Goal: Transaction & Acquisition: Download file/media

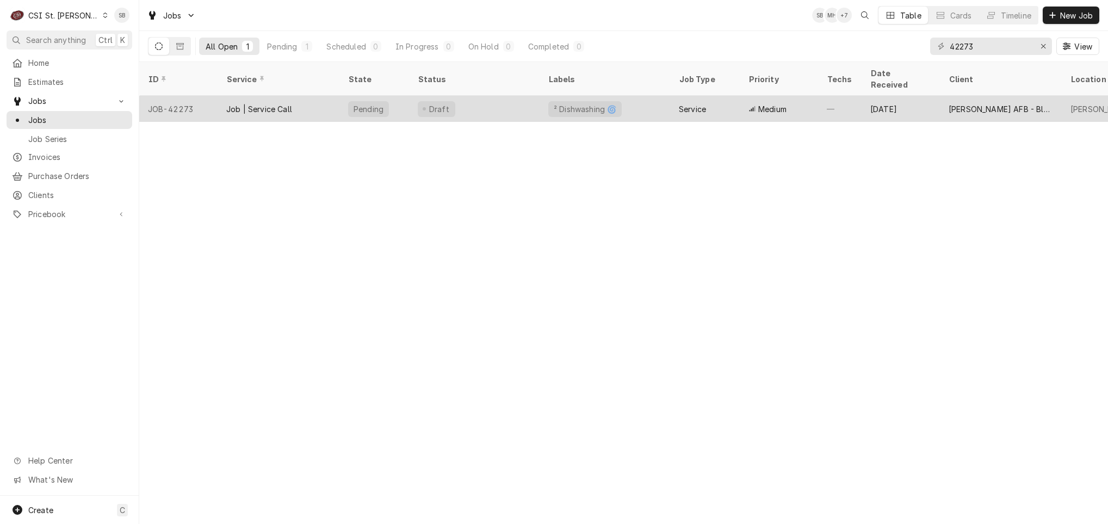
type input "42273"
click at [464, 96] on div "Draft" at bounding box center [474, 109] width 131 height 26
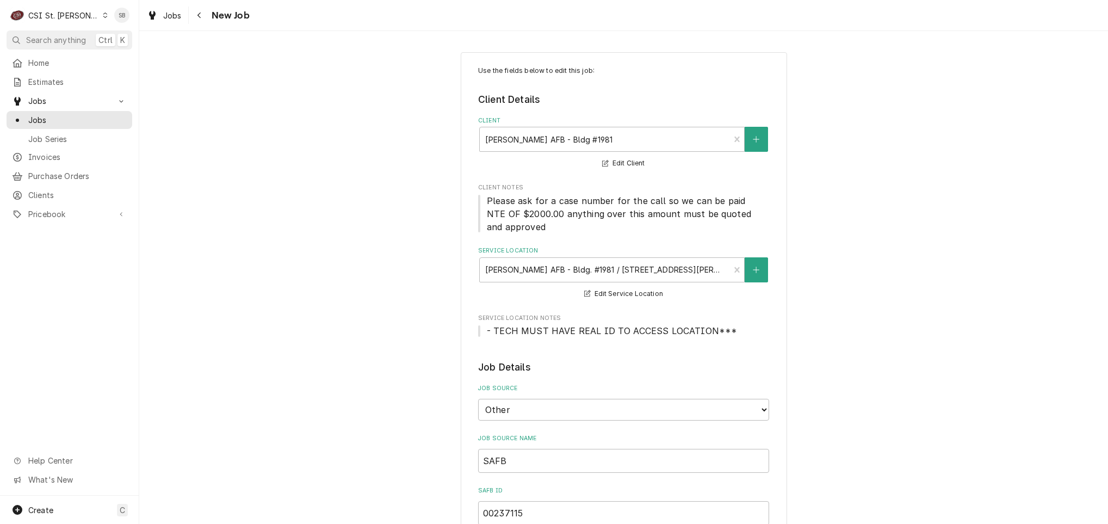
scroll to position [408, 0]
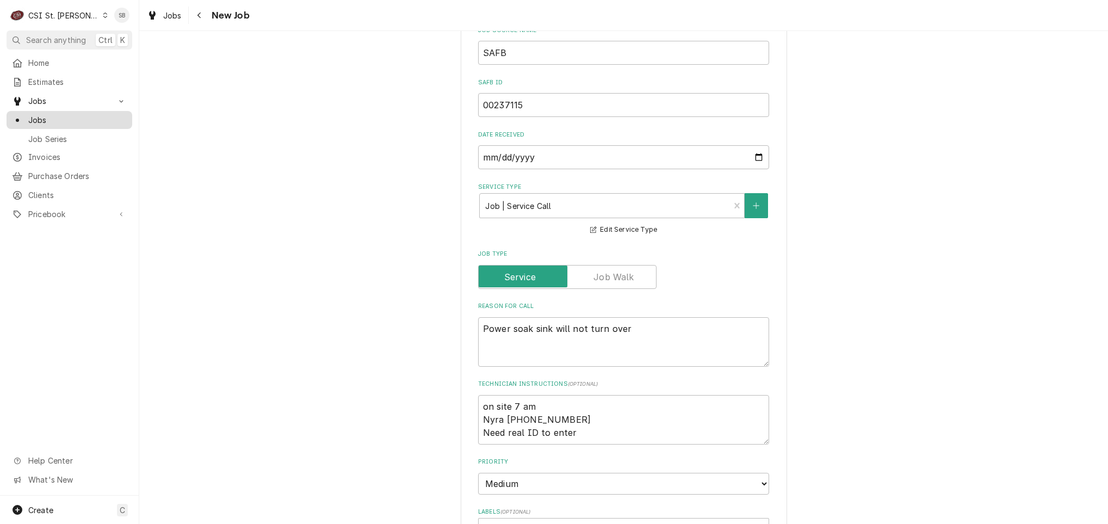
click at [49, 114] on span "Jobs" at bounding box center [77, 119] width 98 height 11
click at [644, 443] on textarea "on site 7 am Nyra [PHONE_NUMBER] Need real ID to enter" at bounding box center [623, 420] width 291 height 50
type textarea "x"
type textarea "on site 7 am Nyra 618-744-1831 Need real ID to enter"
type textarea "x"
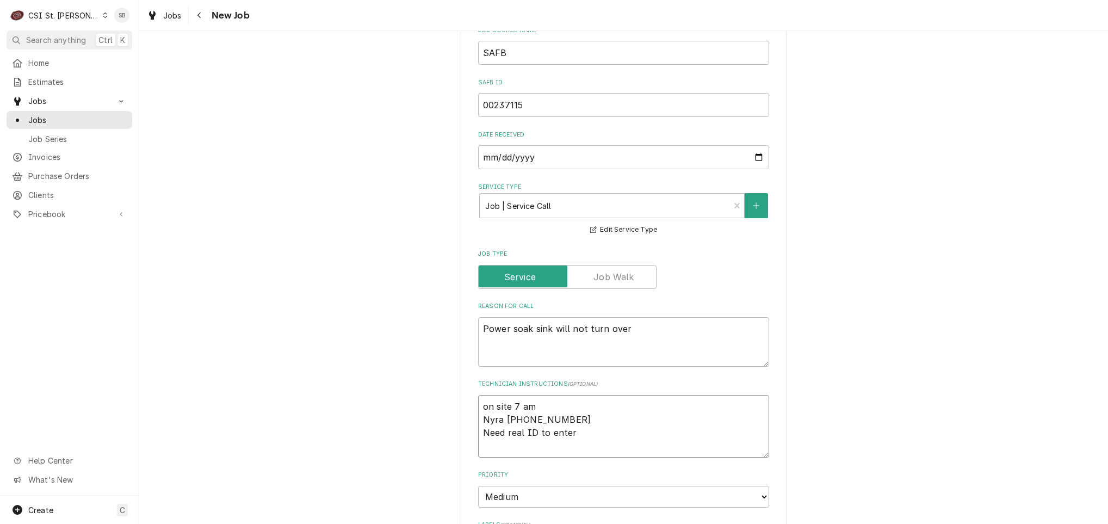
type textarea "on site 7 am Nyra 618-744-1831 Need real ID to enter"
type textarea "x"
type textarea "on site 7 am Nyra 618-744-1831 Need real ID to enter 8"
type textarea "x"
type textarea "on site 7 am Nyra 618-744-1831 Need real ID to enter 8/"
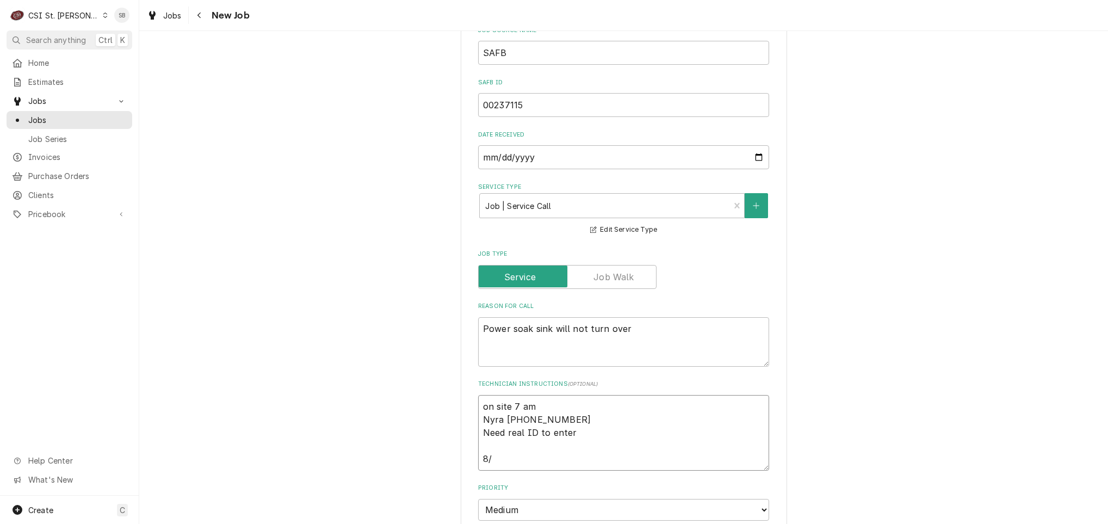
type textarea "x"
type textarea "on site 7 am Nyra 618-744-1831 Need real ID to enter 8/2"
type textarea "x"
type textarea "on site 7 am Nyra 618-744-1831 Need real ID to enter 8/28"
type textarea "x"
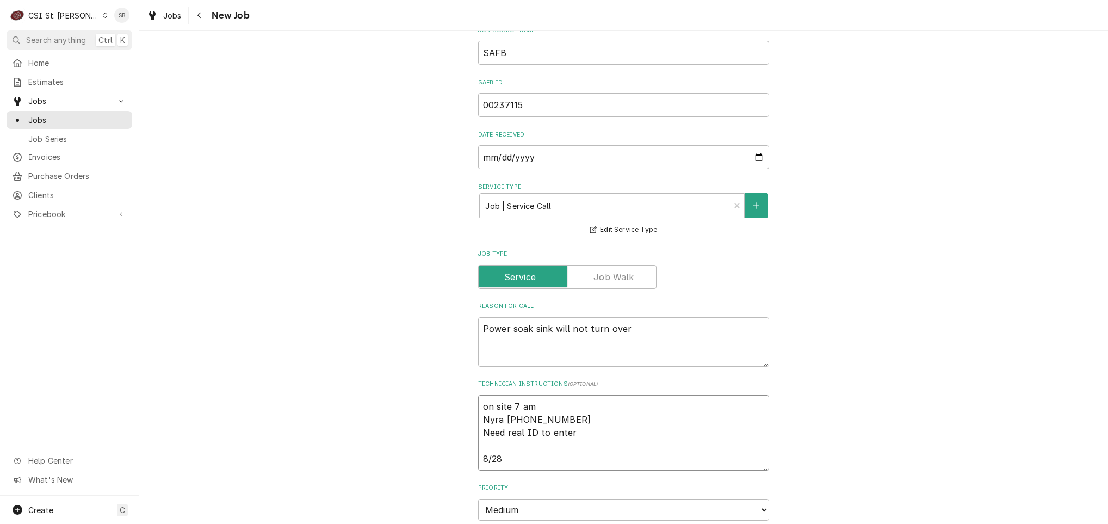
type textarea "on site 7 am Nyra 618-744-1831 Need real ID to enter 8/28"
type textarea "x"
type textarea "on site 7 am Nyra 618-744-1831 Need real ID to enter 8/28 LV"
type textarea "x"
type textarea "on site 7 am Nyra 618-744-1831 Need real ID to enter 8/28 LVM"
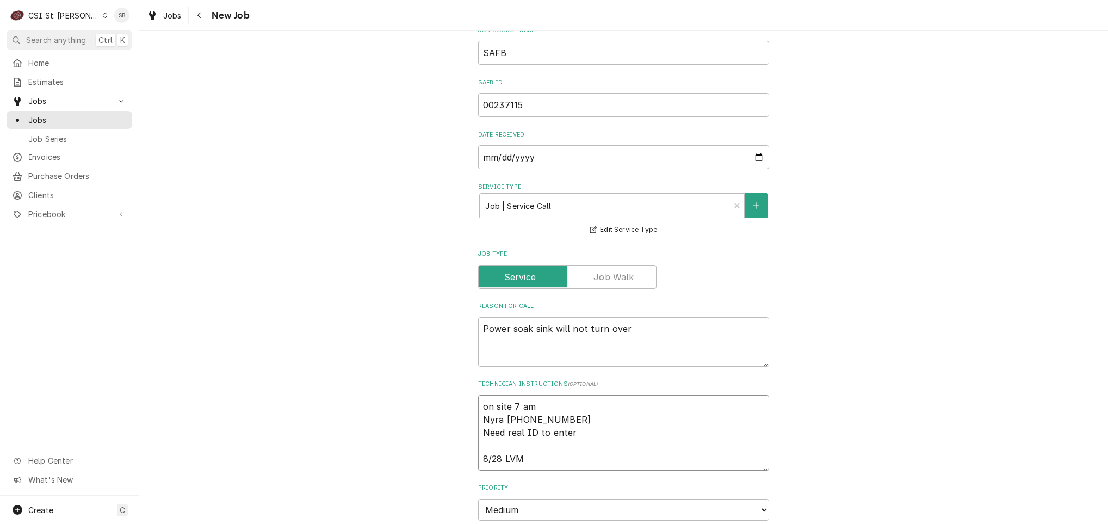
type textarea "x"
type textarea "on site 7 am Nyra 618-744-1831 Need real ID to enter 8/28 LVM"
type textarea "x"
type textarea "on site 7 am Nyra 618-744-1831 Need real ID to enter 8/28 LVM f"
type textarea "x"
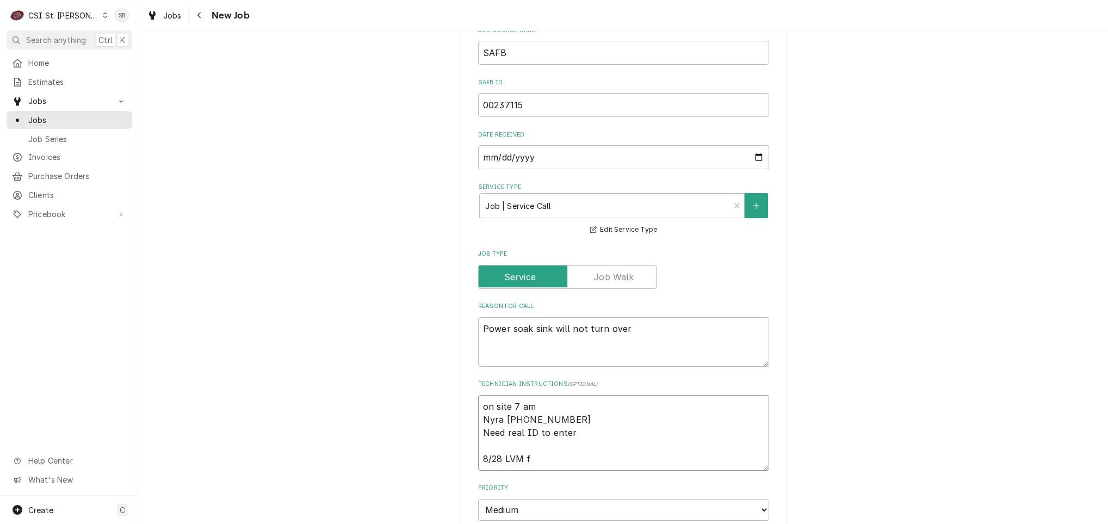
type textarea "on site 7 am Nyra 618-744-1831 Need real ID to enter 8/28 LVM fo"
type textarea "x"
type textarea "on site 7 am Nyra 618-744-1831 Need real ID to enter 8/28 LVM for"
type textarea "x"
type textarea "on site 7 am Nyra 618-744-1831 Need real ID to enter 8/28 LVM for"
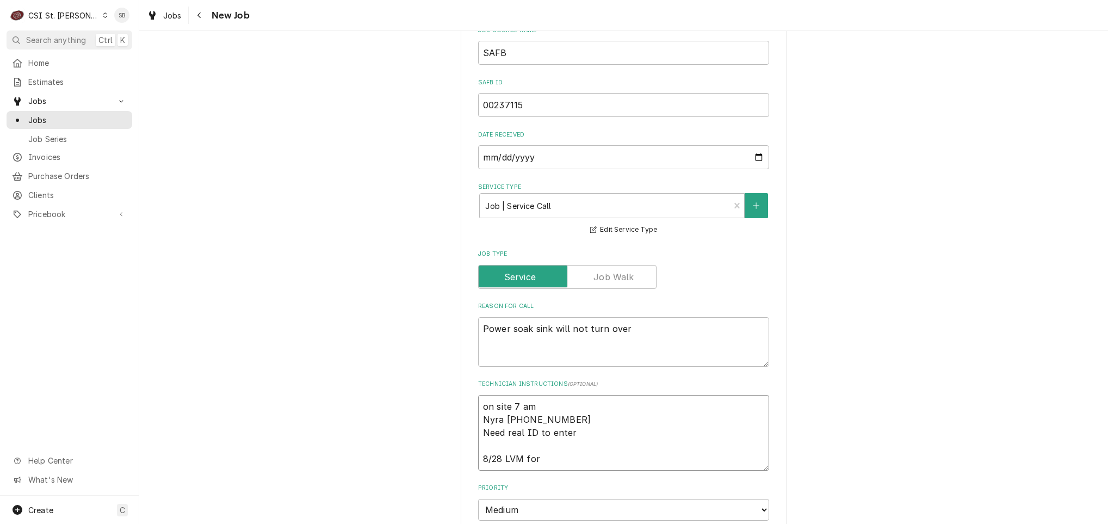
type textarea "x"
type textarea "on site 7 am Nyra 618-744-1831 Need real ID to enter 8/28 LVM for N"
type textarea "x"
type textarea "on site 7 am Nyra 618-744-1831 Need real ID to enter 8/28 LVM for Ny"
type textarea "x"
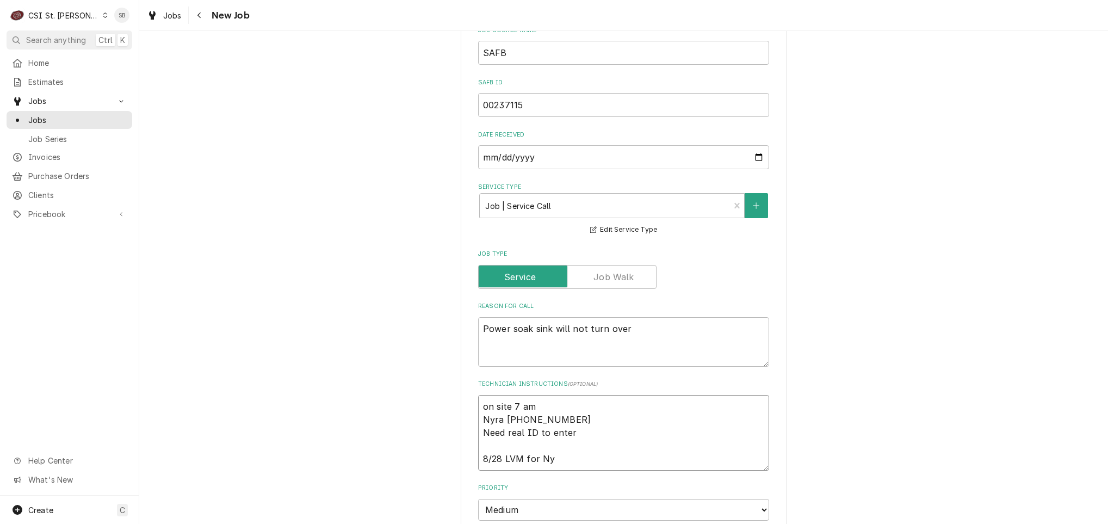
type textarea "on site 7 am Nyra 618-744-1831 Need real ID to enter 8/28 LVM for Nyr"
type textarea "x"
type textarea "on site 7 am Nyra 618-744-1831 Need real ID to enter 8/28 LVM for Nyra"
type textarea "x"
type textarea "on site 7 am Nyra 618-744-1831 Need real ID to enter 8/28 LVM for Nyra"
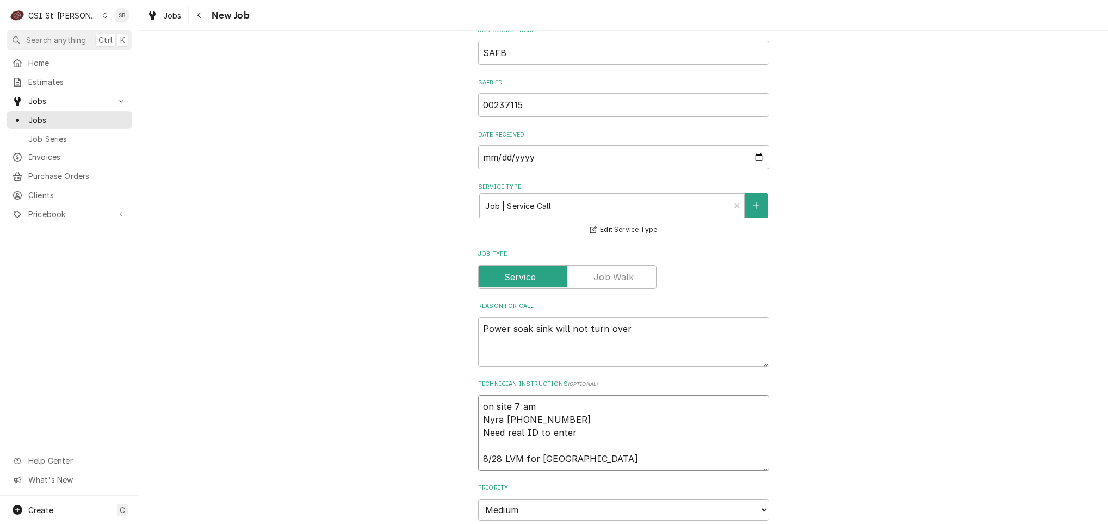
type textarea "x"
type textarea "on site 7 am Nyra 618-744-1831 Need real ID to enter 8/28 LVM for Nyra t"
type textarea "x"
type textarea "on site 7 am Nyra 618-744-1831 Need real ID to enter 8/28 LVM for Nyra to"
type textarea "x"
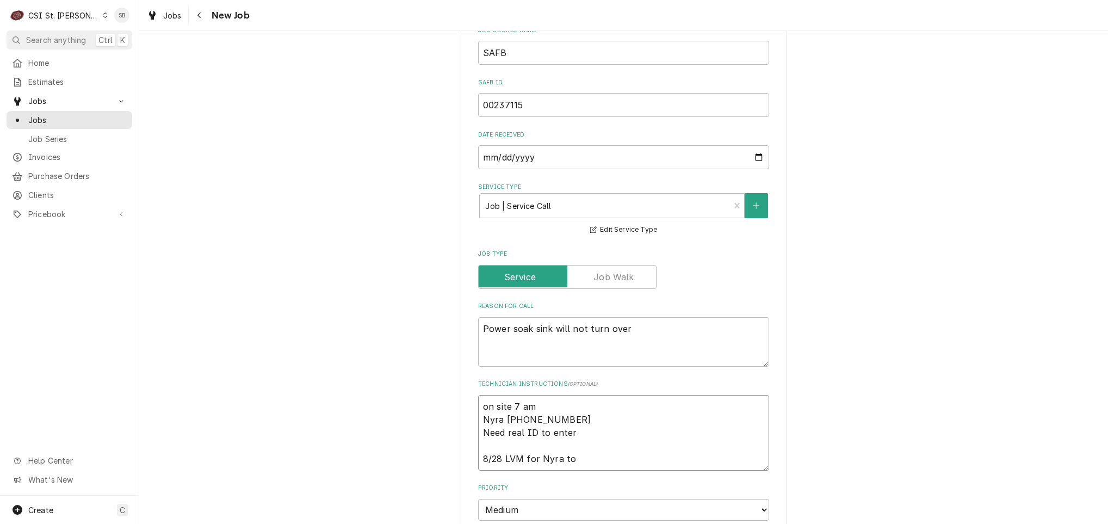
type textarea "on site 7 am Nyra 618-744-1831 Need real ID to enter 8/28 LVM for Nyra to s"
type textarea "x"
type textarea "on site 7 am Nyra 618-744-1831 Need real ID to enter 8/28 LVM for Nyra to sc"
type textarea "x"
type textarea "on site 7 am Nyra 618-744-1831 Need real ID to enter 8/28 LVM for Nyra to sch"
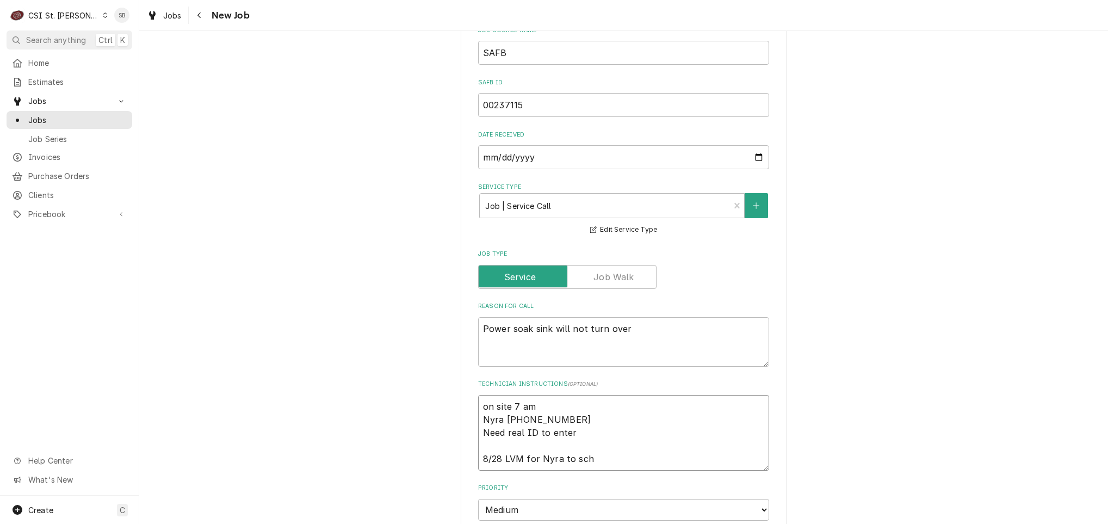
type textarea "x"
type textarea "on site 7 am Nyra 618-744-1831 Need real ID to enter 8/28 LVM for Nyra to sche"
type textarea "x"
type textarea "on site 7 am Nyra 618-744-1831 Need real ID to enter 8/28 LVM for Nyra to sched"
type textarea "x"
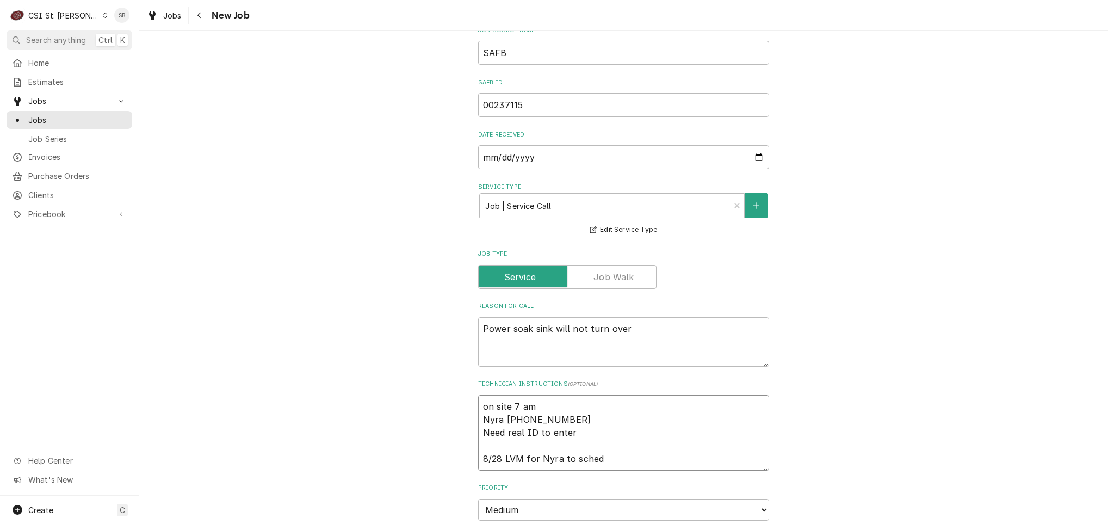
type textarea "on site 7 am Nyra 618-744-1831 Need real ID to enter 8/28 LVM for Nyra to schedu"
type textarea "x"
type textarea "on site 7 am Nyra 618-744-1831 Need real ID to enter 8/28 LVM for Nyra to sched…"
type textarea "x"
type textarea "on site 7 am Nyra 618-744-1831 Need real ID to enter 8/28 LVM for Nyra to sched…"
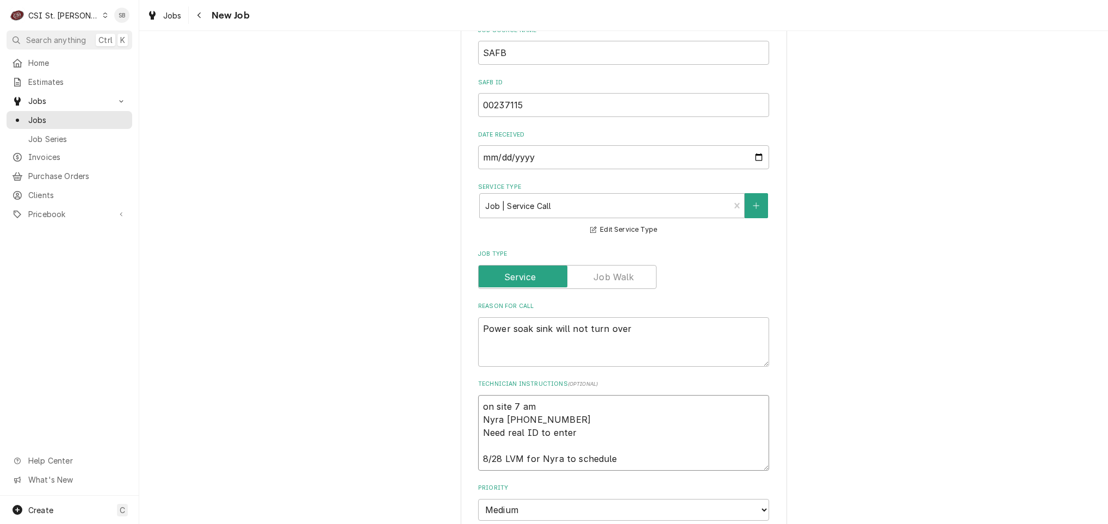
type textarea "x"
type textarea "on site 7 am Nyra 618-744-1831 Need real ID to enter 8/28 LVM for Nyra to sched…"
type textarea "x"
type textarea "on site 7 am Nyra 618-744-1831 Need real ID to enter 8/28 LVM for Nyra to sched…"
type textarea "x"
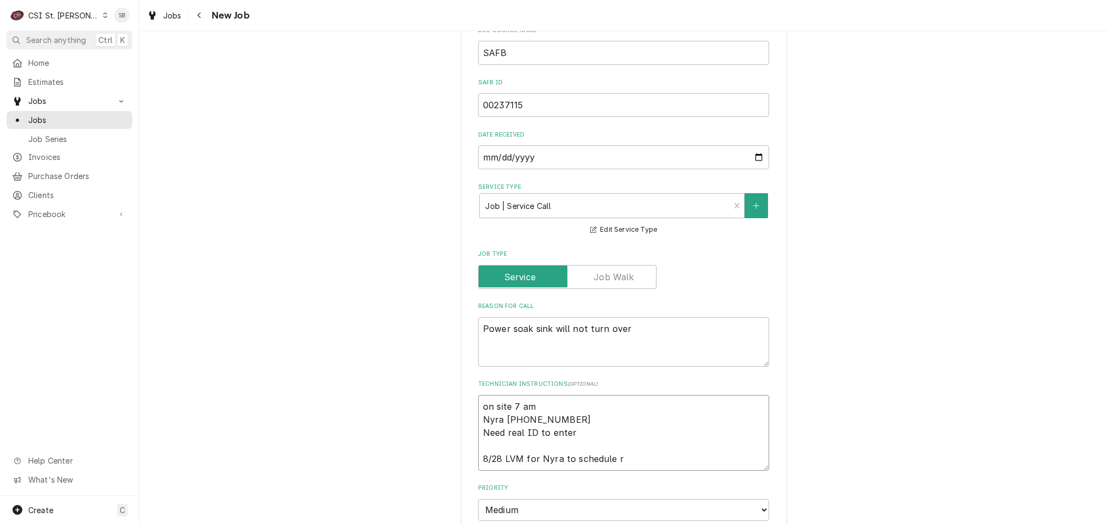
type textarea "on site 7 am Nyra 618-744-1831 Need real ID to enter 8/28 LVM for Nyra to sched…"
type textarea "x"
type textarea "on site 7 am Nyra 618-744-1831 Need real ID to enter 8/28 LVM for Nyra to sched…"
type textarea "x"
type textarea "on site 7 am Nyra 618-744-1831 Need real ID to enter 8/28 LVM for Nyra to sched…"
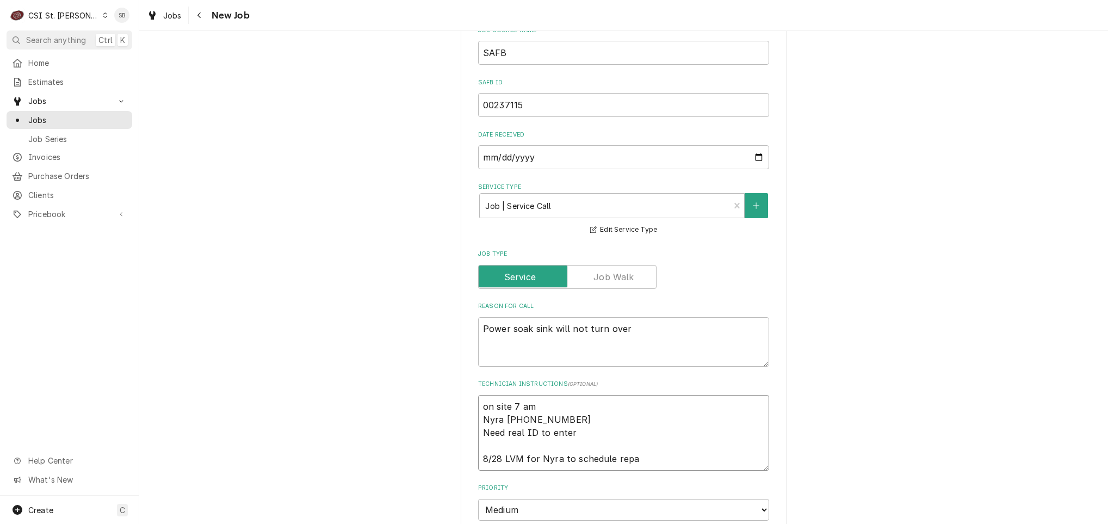
type textarea "x"
type textarea "on site 7 am Nyra 618-744-1831 Need real ID to enter 8/28 LVM for Nyra to sched…"
type textarea "x"
type textarea "on site 7 am Nyra 618-744-1831 Need real ID to enter 8/28 LVM for Nyra to sched…"
type textarea "x"
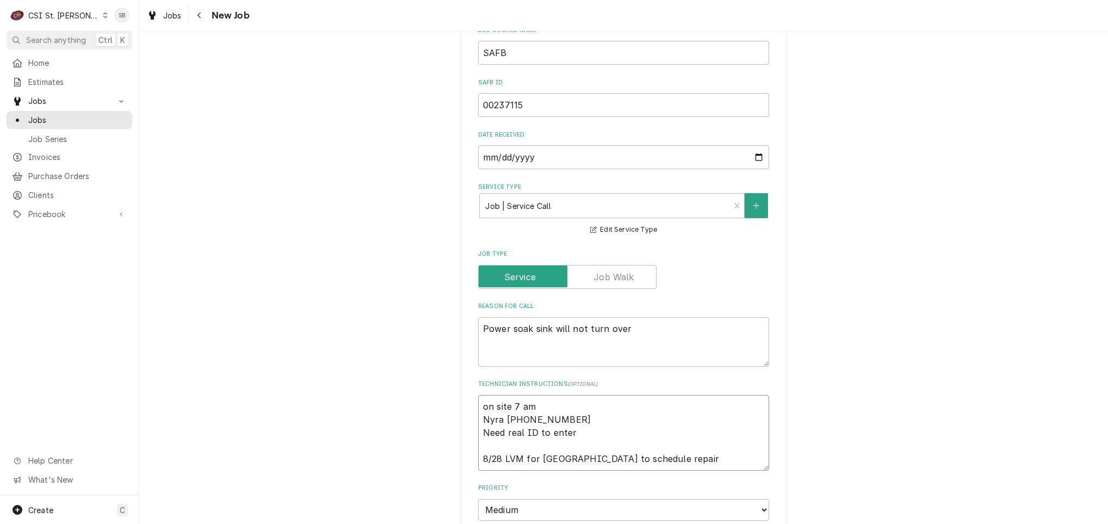
type textarea "on site 7 am Nyra 618-744-1831 Need real ID to enter 8/28 LVM for Nyra to sched…"
type textarea "x"
type textarea "on site 7 am Nyra 618-744-1831 Need real ID to enter 8/28 LVM for Nyra to sched…"
type textarea "x"
type textarea "on site 7 am Nyra 618-744-1831 Need real ID to enter 8/28 LVM for Nyra to sched…"
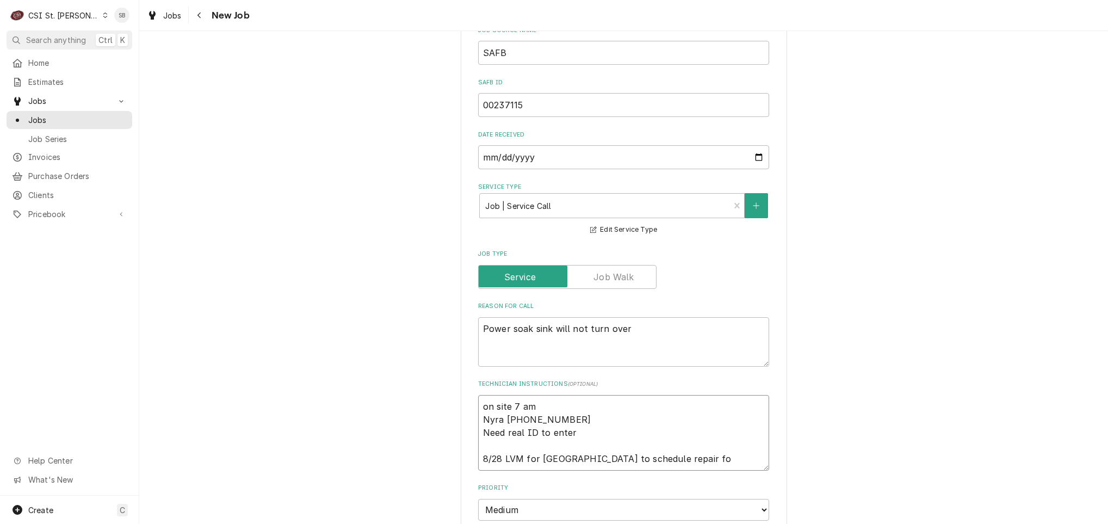
type textarea "x"
type textarea "on site 7 am Nyra 618-744-1831 Need real ID to enter 8/28 LVM for Nyra to sched…"
type textarea "x"
type textarea "on site 7 am Nyra 618-744-1831 Need real ID to enter 8/28 LVM for Nyra to sched…"
type textarea "x"
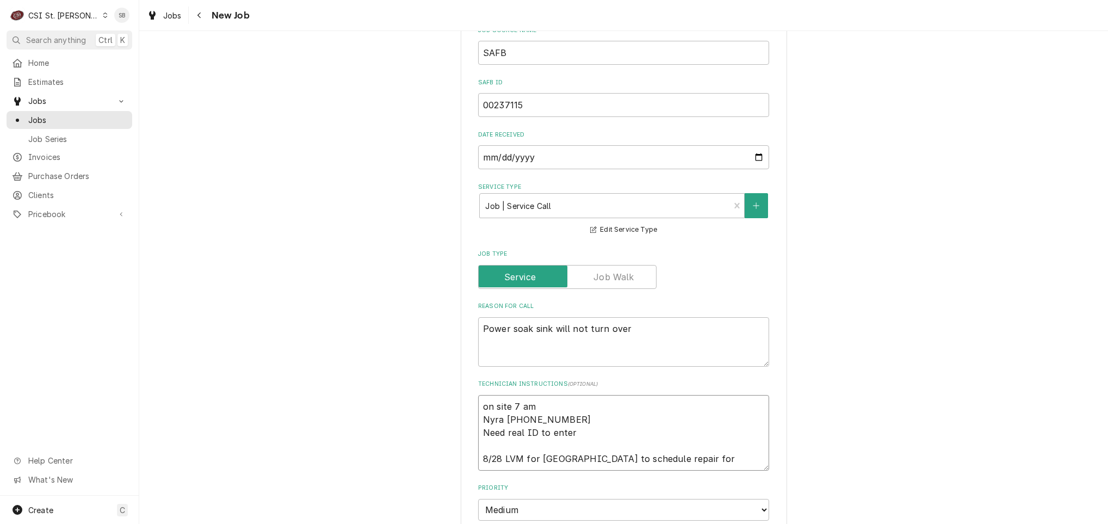
type textarea "on site 7 am Nyra 618-744-1831 Need real ID to enter 8/28 LVM for Nyra to sched…"
type textarea "x"
type textarea "on site 7 am Nyra 618-744-1831 Need real ID to enter 8/28 LVM for Nyra to sched…"
type textarea "x"
type textarea "on site 7 am Nyra 618-744-1831 Need real ID to enter 8/28 LVM for Nyra to sched…"
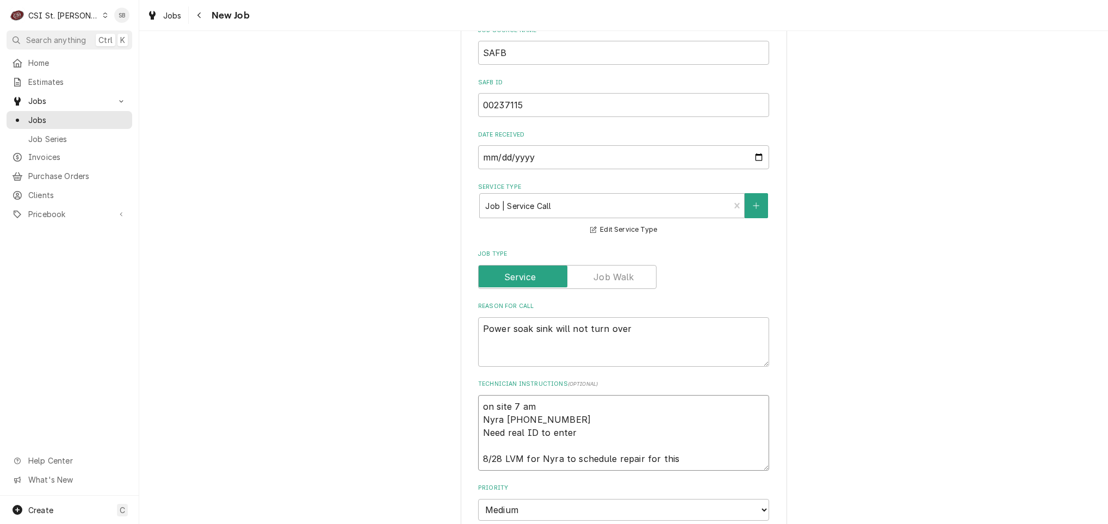
type textarea "x"
type textarea "on site 7 am Nyra 618-744-1831 Need real ID to enter 8/28 LVM for Nyra to sched…"
type textarea "x"
type textarea "on site 7 am Nyra 618-744-1831 Need real ID to enter 8/28 LVM for Nyra to sched…"
type textarea "x"
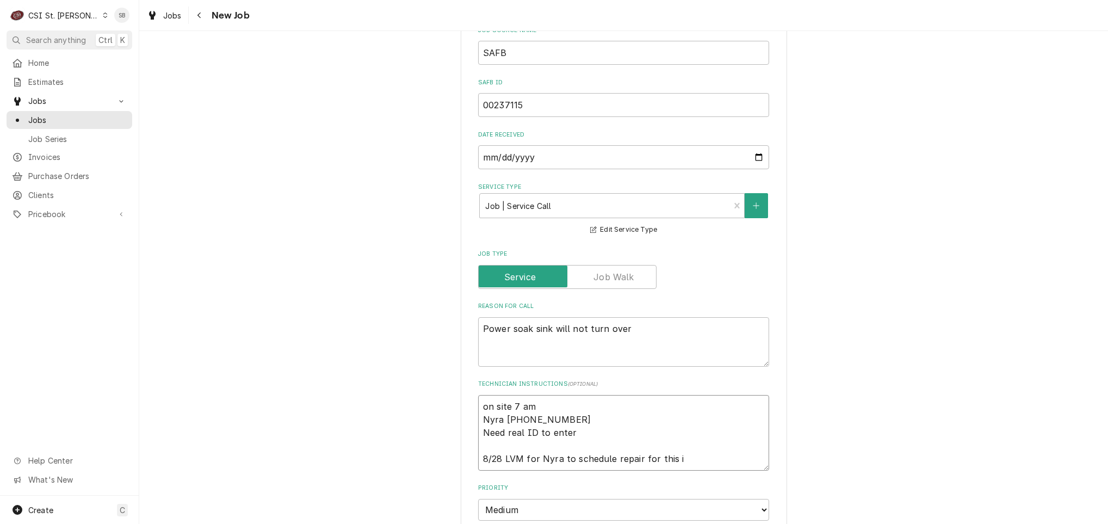
type textarea "on site 7 am Nyra 618-744-1831 Need real ID to enter 8/28 LVM for Nyra to sched…"
type textarea "x"
type textarea "on site 7 am Nyra 618-744-1831 Need real ID to enter 8/28 LVM for Nyra to sched…"
type textarea "x"
type textarea "on site 7 am Nyra 618-744-1831 Need real ID to enter 8/28 LVM for Nyra to sched…"
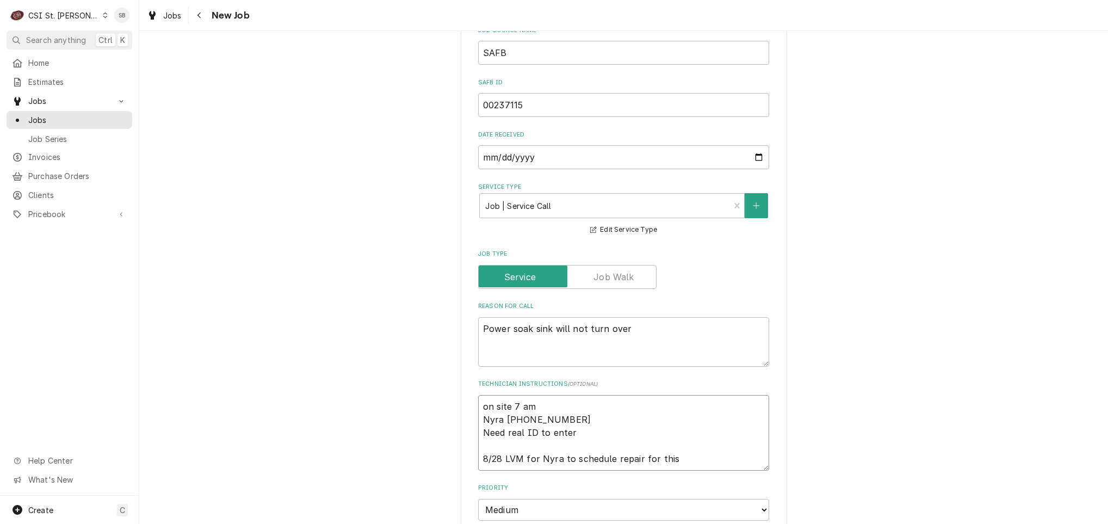
type textarea "x"
type textarea "on site 7 am Nyra 618-744-1831 Need real ID to enter 8/28 LVM for Nyra to sched…"
type textarea "x"
type textarea "on site 7 am Nyra 618-744-1831 Need real ID to enter 8/28 LVM for Nyra to sched…"
type textarea "x"
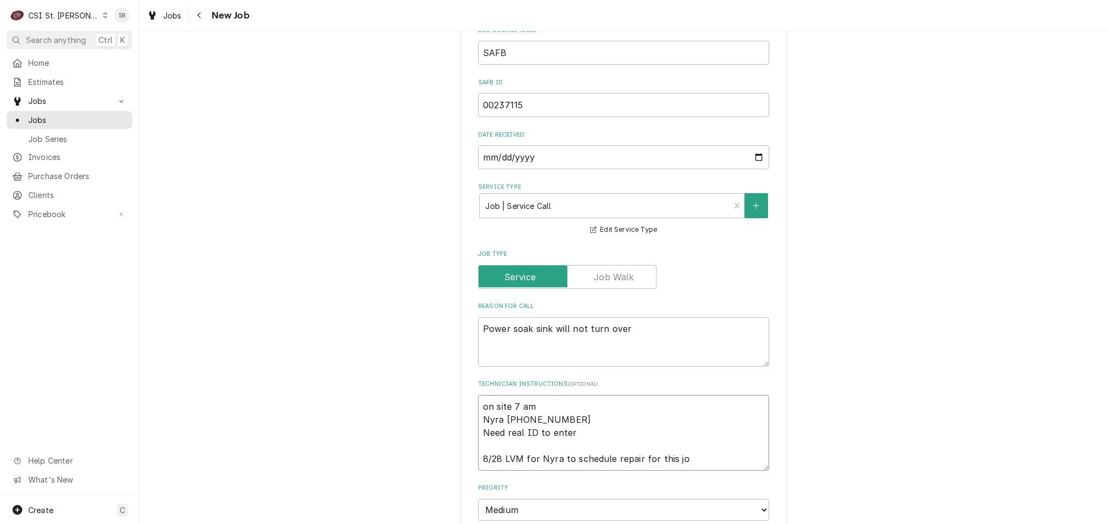
type textarea "on site 7 am Nyra 618-744-1831 Need real ID to enter 8/28 LVM for Nyra to sched…"
type textarea "x"
type textarea "on site 7 am Nyra 618-744-1831 Need real ID to enter 8/28 LVM for Nyra to sched…"
type textarea "x"
type textarea "on site 7 am Nyra 618-744-1831 Need real ID to enter 8/28 LVM for Nyra to sched…"
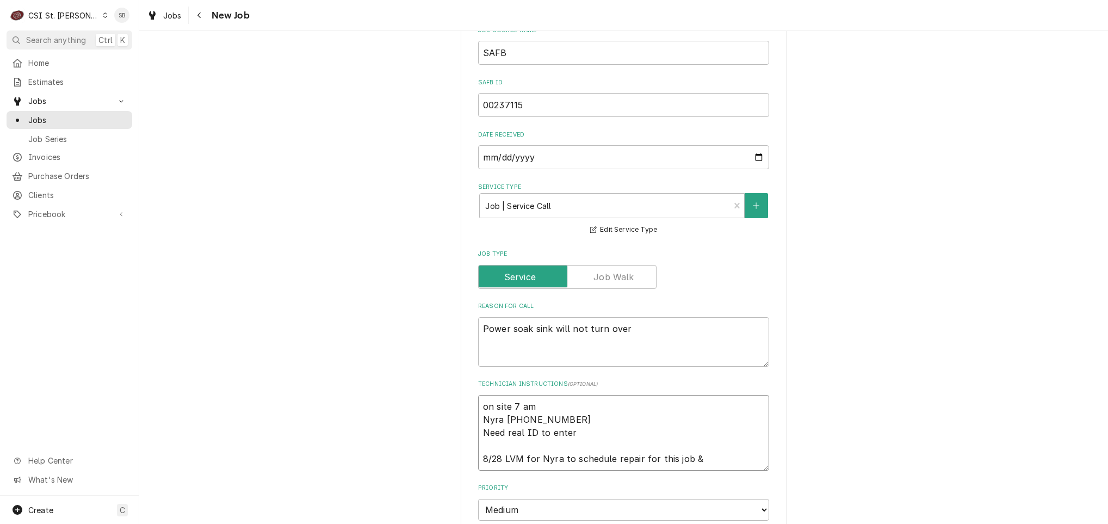
type textarea "x"
type textarea "on site 7 am Nyra 618-744-1831 Need real ID to enter 8/28 LVM for Nyra to sched…"
type textarea "x"
type textarea "on site 7 am Nyra 618-744-1831 Need real ID to enter 8/28 LVM for Nyra to sched…"
type textarea "x"
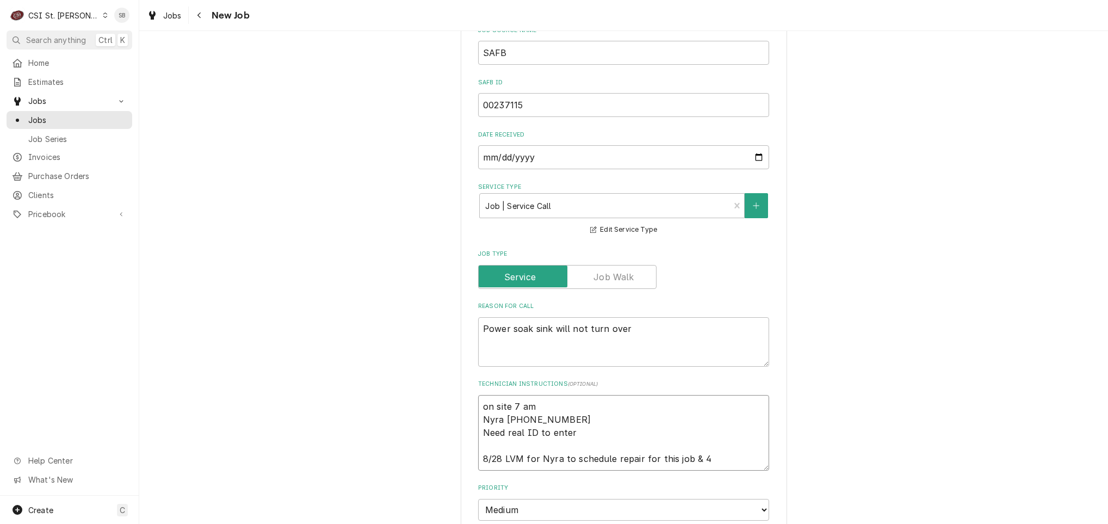
type textarea "on site 7 am Nyra 618-744-1831 Need real ID to enter 8/28 LVM for Nyra to sched…"
type textarea "x"
type textarea "on site 7 am Nyra 618-744-1831 Need real ID to enter 8/28 LVM for Nyra to sched…"
type textarea "x"
type textarea "on site 7 am Nyra 618-744-1831 Need real ID to enter 8/28 LVM for Nyra to sched…"
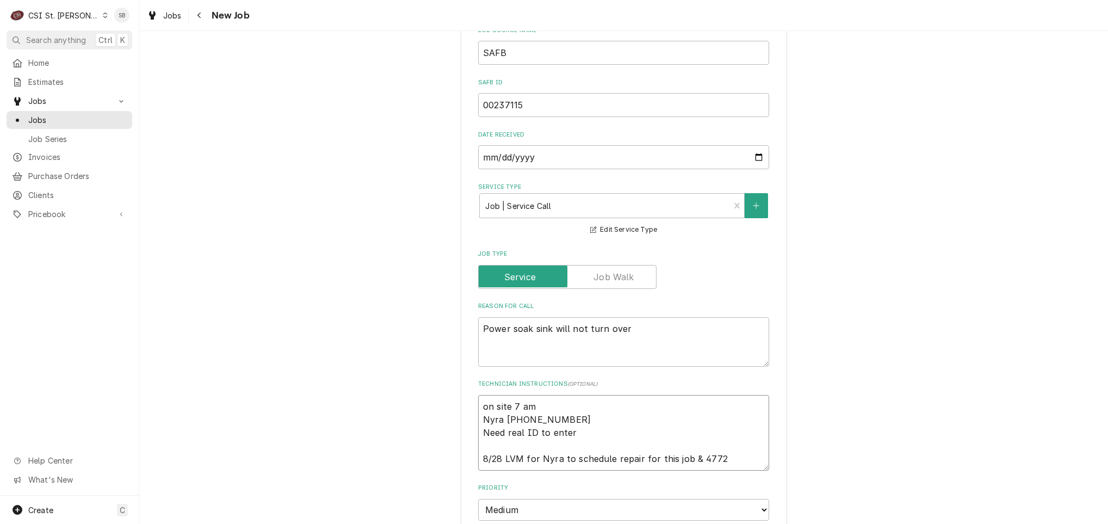
type textarea "x"
type textarea "on site 7 am Nyra 618-744-1831 Need real ID to enter 8/28 LVM for Nyra to sched…"
type textarea "x"
type textarea "on site 7 am Nyra 618-744-1831 Need real ID to enter 8/28 LVM for Nyra to sched…"
type textarea "x"
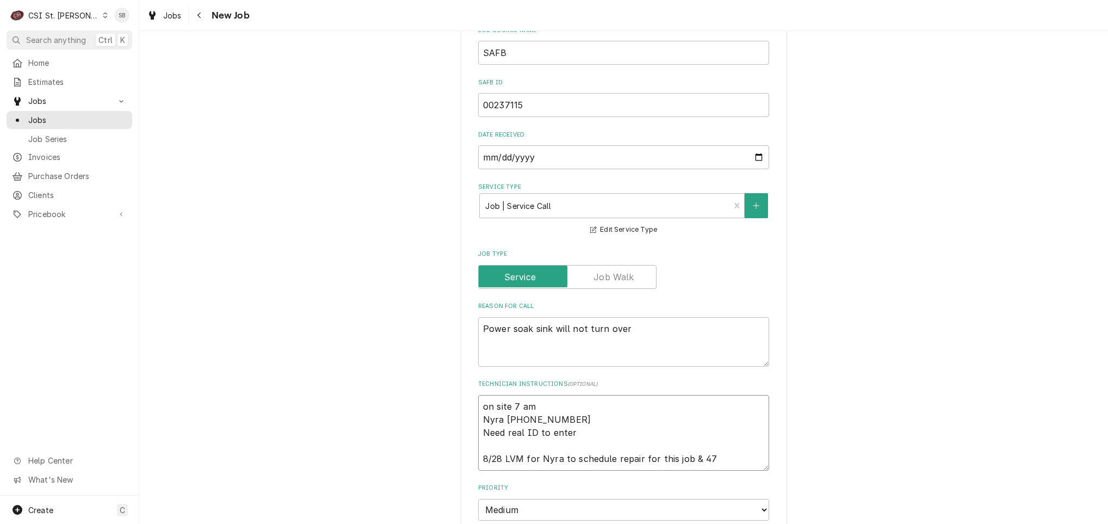
type textarea "on site 7 am Nyra 618-744-1831 Need real ID to enter 8/28 LVM for Nyra to sched…"
type textarea "x"
type textarea "on site 7 am Nyra 618-744-1831 Need real ID to enter 8/28 LVM for Nyra to sched…"
type textarea "x"
type textarea "on site 7 am Nyra 618-744-1831 Need real ID to enter 8/28 LVM for Nyra to sched…"
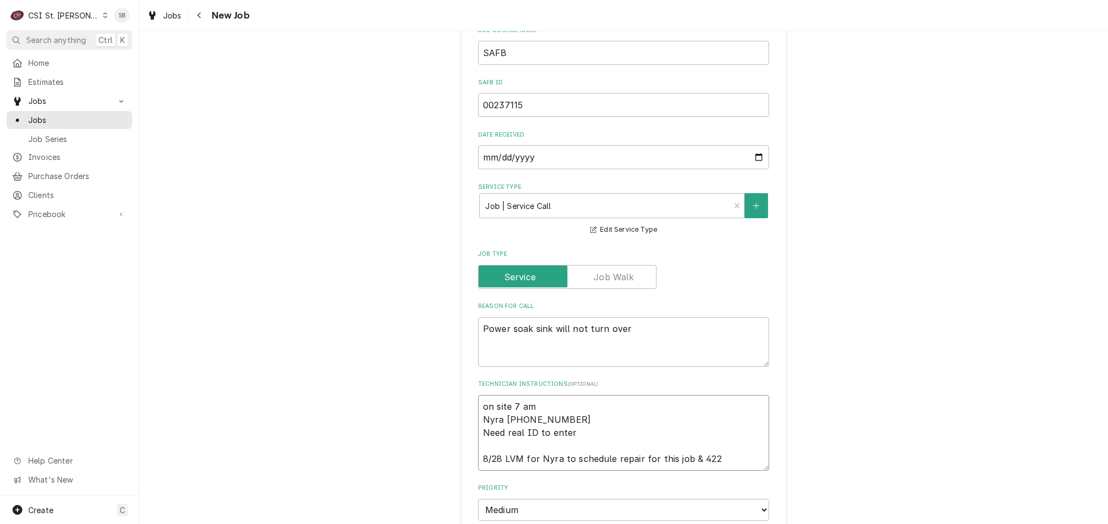
type textarea "x"
type textarea "on site 7 am Nyra 618-744-1831 Need real ID to enter 8/28 LVM for Nyra to sched…"
type textarea "x"
type textarea "on site 7 am Nyra 618-744-1831 Need real ID to enter 8/28 LVM for Nyra to sched…"
type textarea "x"
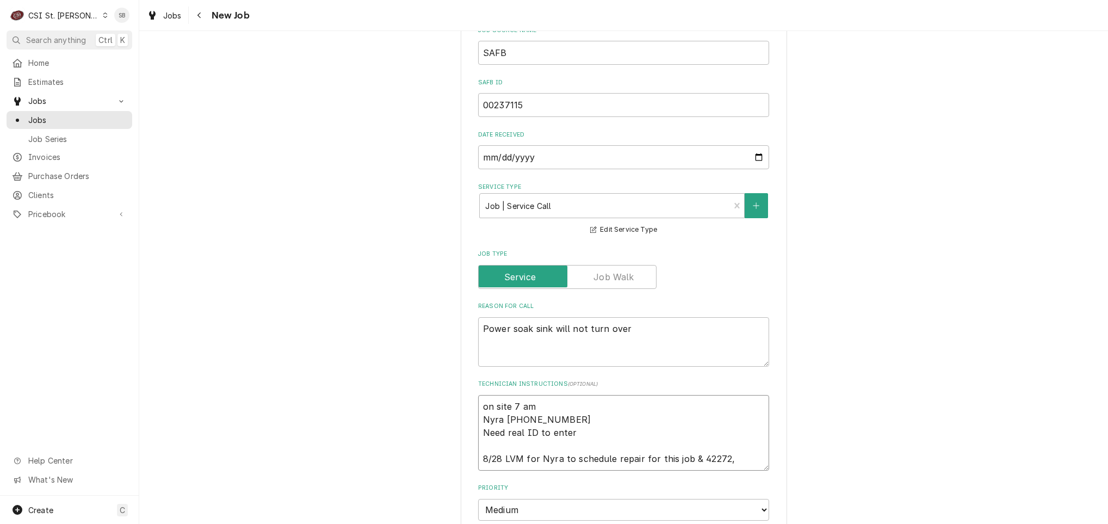
type textarea "on site 7 am Nyra 618-744-1831 Need real ID to enter 8/28 LVM for Nyra to sched…"
type textarea "x"
type textarea "on site 7 am Nyra 618-744-1831 Need real ID to enter 8/28 LVM for Nyra to sched…"
type textarea "x"
type textarea "on site 7 am Nyra 618-744-1831 Need real ID to enter 8/28 LVM for Nyra to sched…"
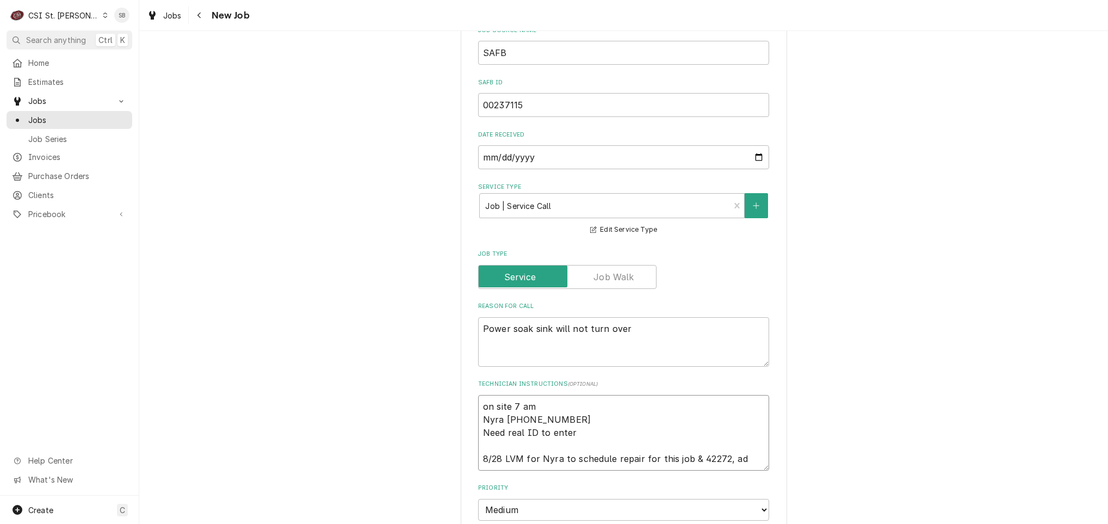
type textarea "x"
type textarea "on site 7 am Nyra 618-744-1831 Need real ID to enter 8/28 LVM for Nyra to sched…"
type textarea "x"
type textarea "on site 7 am Nyra 618-744-1831 Need real ID to enter 8/28 LVM for Nyra to sched…"
type textarea "x"
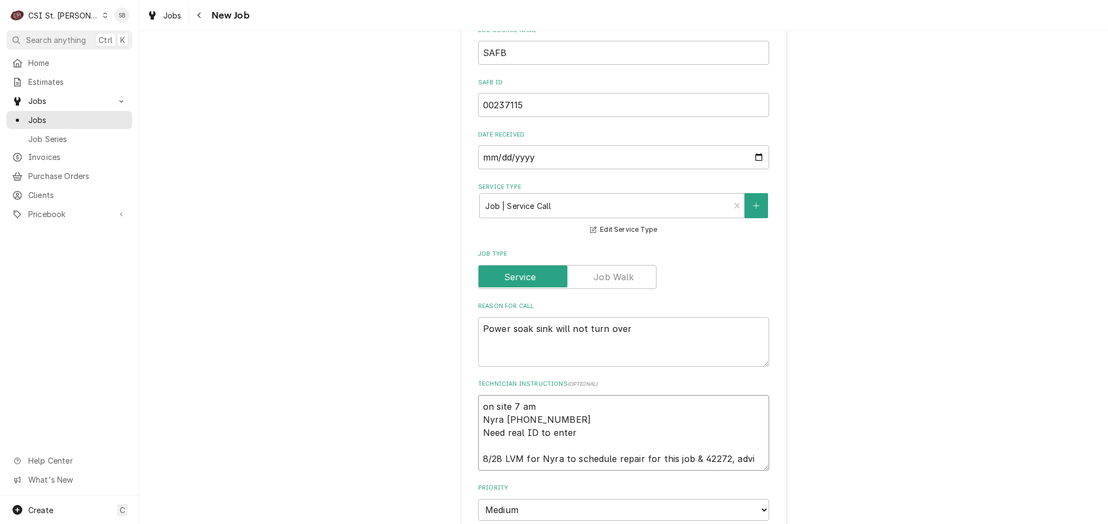
type textarea "on site 7 am Nyra 618-744-1831 Need real ID to enter 8/28 LVM for Nyra to sched…"
type textarea "x"
type textarea "on site 7 am Nyra 618-744-1831 Need real ID to enter 8/28 LVM for Nyra to sched…"
type textarea "x"
type textarea "on site 7 am Nyra 618-744-1831 Need real ID to enter 8/28 LVM for Nyra to sched…"
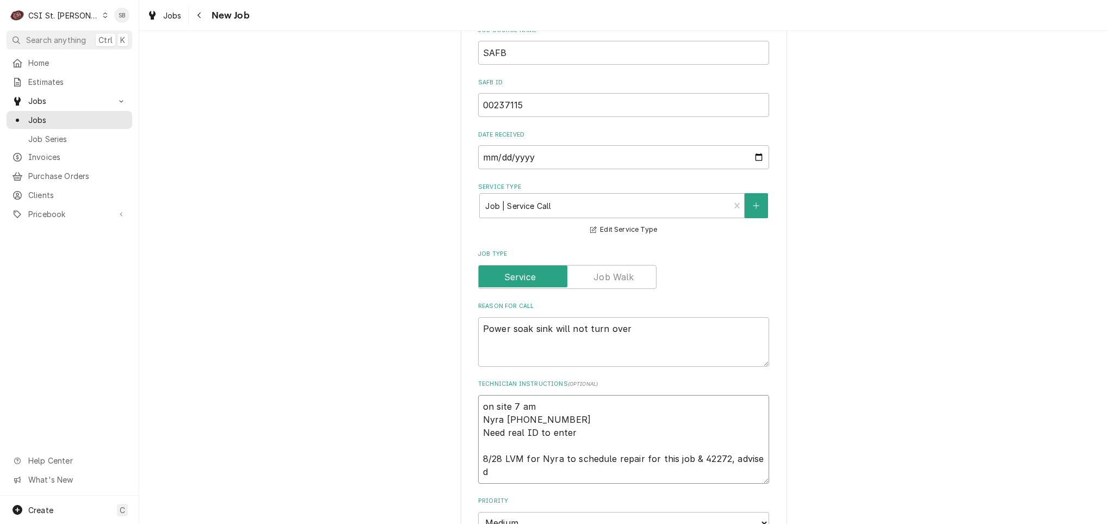
type textarea "x"
type textarea "on site 7 am Nyra 618-744-1831 Need real ID to enter 8/28 LVM for Nyra to sched…"
type textarea "x"
type textarea "on site 7 am Nyra 618-744-1831 Need real ID to enter 8/28 LVM for Nyra to sched…"
type textarea "x"
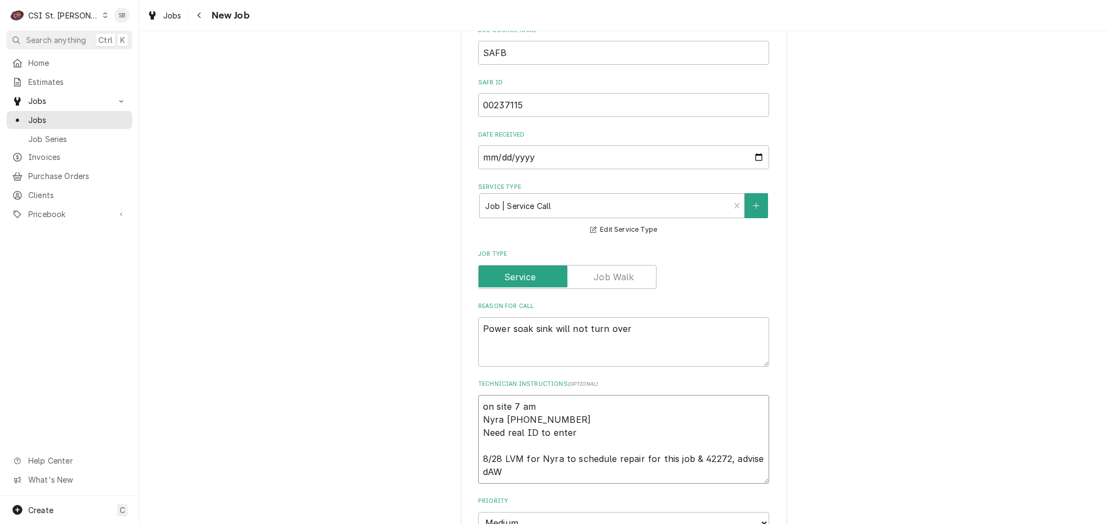
type textarea "on site 7 am Nyra 618-744-1831 Need real ID to enter 8/28 LVM for Nyra to sched…"
type textarea "x"
type textarea "on site 7 am Nyra 618-744-1831 Need real ID to enter 8/28 LVM for Nyra to sched…"
type textarea "x"
type textarea "on site 7 am Nyra 618-744-1831 Need real ID to enter 8/28 LVM for Nyra to sched…"
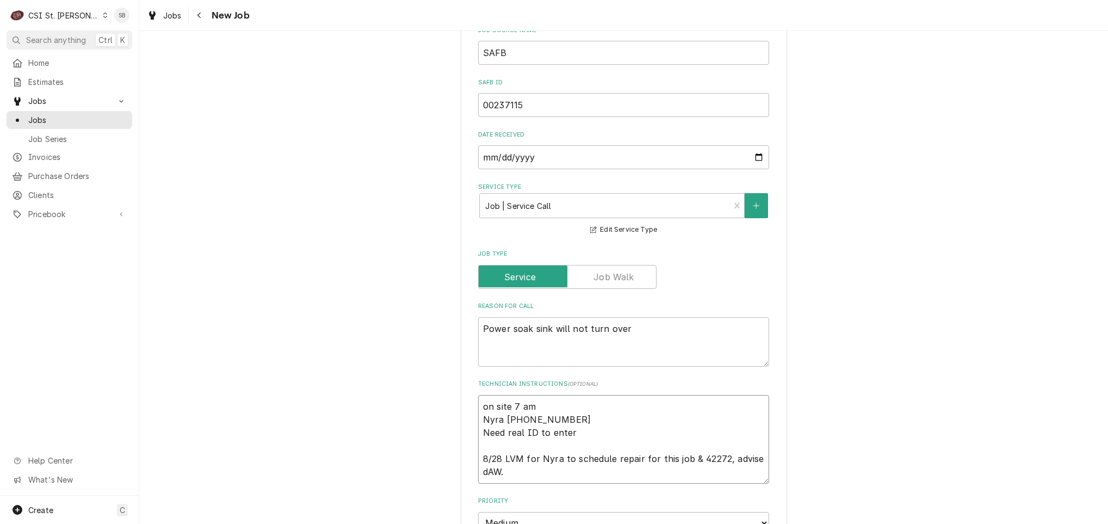
type textarea "x"
type textarea "on site 7 am Nyra 618-744-1831 Need real ID to enter 8/28 LVM for Nyra to sched…"
type textarea "x"
type textarea "on site 7 am Nyra 618-744-1831 Need real ID to enter 8/28 LVM for Nyra to sched…"
type textarea "x"
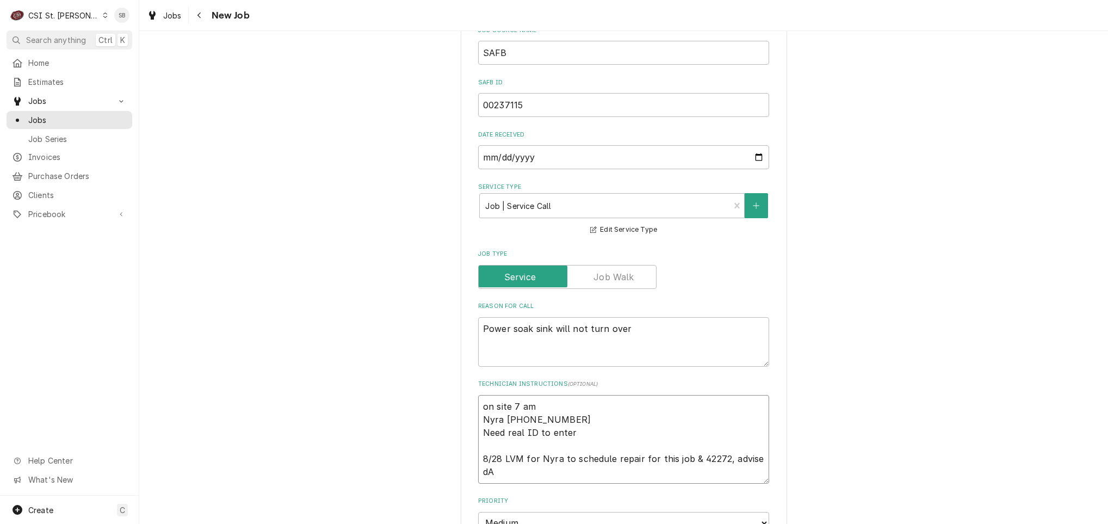
type textarea "on site 7 am Nyra 618-744-1831 Need real ID to enter 8/28 LVM for Nyra to sched…"
type textarea "x"
type textarea "on site 7 am Nyra 618-744-1831 Need real ID to enter 8/28 LVM for Nyra to sched…"
type textarea "x"
type textarea "on site 7 am Nyra 618-744-1831 Need real ID to enter 8/28 LVM for Nyra to sched…"
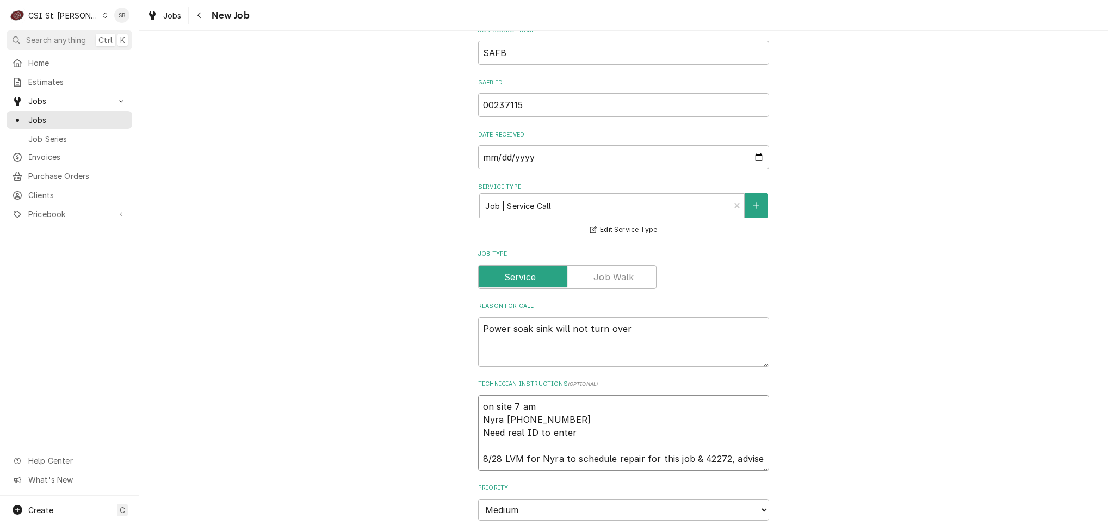
type textarea "x"
type textarea "on site 7 am Nyra 618-744-1831 Need real ID to enter 8/28 LVM for Nyra to sched…"
type textarea "x"
type textarea "on site 7 am Nyra 618-744-1831 Need real ID to enter 8/28 LVM for Nyra to sched…"
type textarea "x"
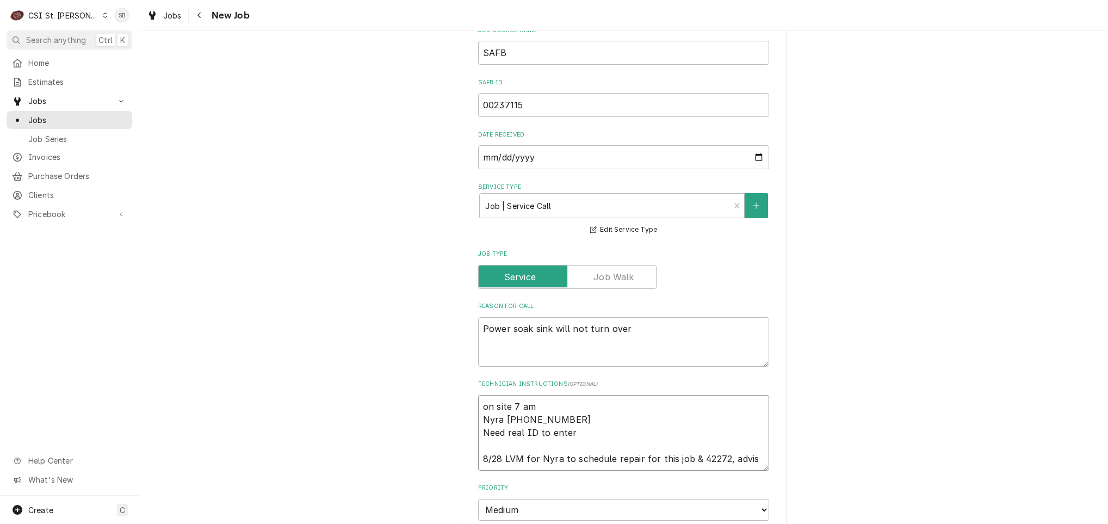
type textarea "on site 7 am Nyra 618-744-1831 Need real ID to enter 8/28 LVM for Nyra to sched…"
type textarea "x"
type textarea "on site 7 am Nyra 618-744-1831 Need real ID to enter 8/28 LVM for Nyra to sched…"
type textarea "x"
type textarea "on site 7 am Nyra 618-744-1831 Need real ID to enter 8/28 LVM for Nyra to sched…"
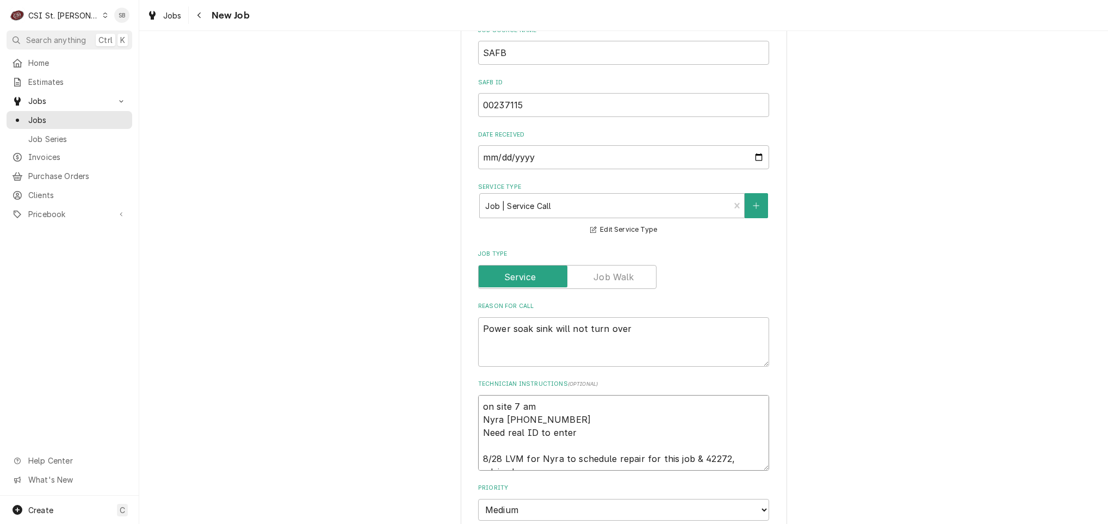
type textarea "x"
type textarea "on site 7 am Nyra 618-744-1831 Need real ID to enter 8/28 LVM for Nyra to sched…"
type textarea "x"
type textarea "on site 7 am Nyra 618-744-1831 Need real ID to enter 8/28 LVM for Nyra to sched…"
type textarea "x"
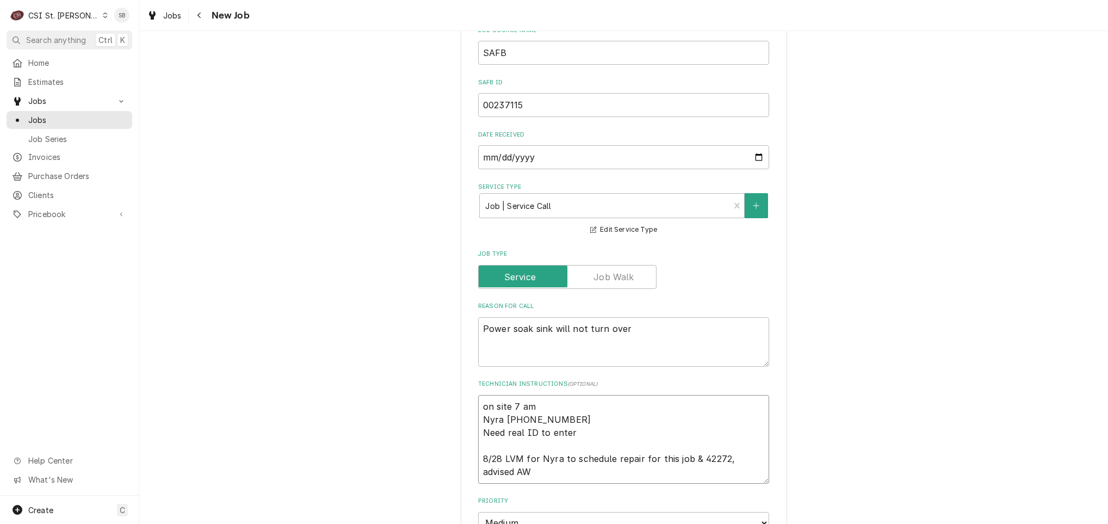
type textarea "on site 7 am Nyra 618-744-1831 Need real ID to enter 8/28 LVM for Nyra to sched…"
type textarea "x"
type textarea "on site 7 am Nyra 618-744-1831 Need real ID to enter 8/28 LVM for Nyra to sched…"
type textarea "x"
type textarea "on site 7 am Nyra 618-744-1831 Need real ID to enter 8/28 LVM for Nyra to sched…"
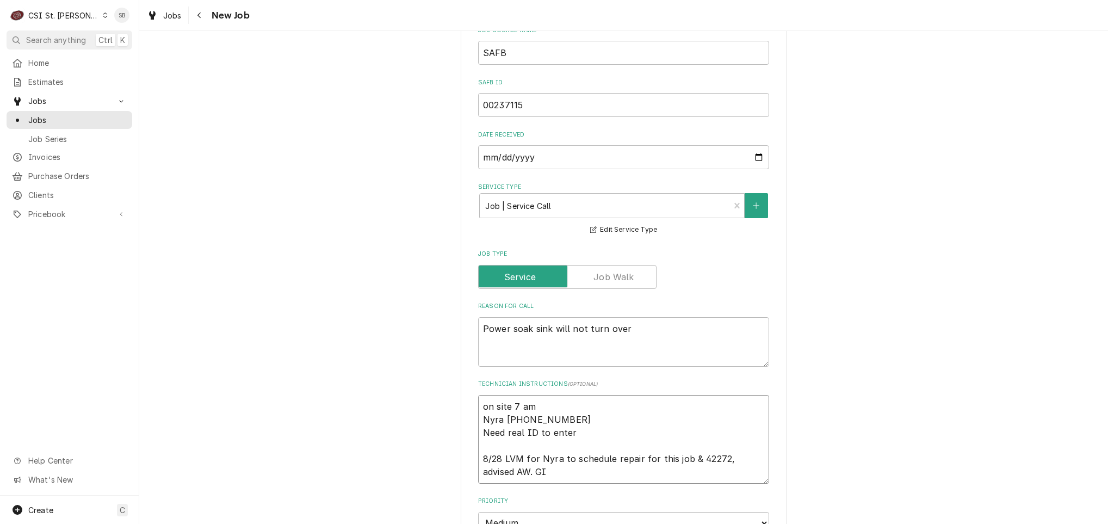
type textarea "x"
type textarea "on site 7 am Nyra 618-744-1831 Need real ID to enter 8/28 LVM for Nyra to sched…"
type textarea "x"
type textarea "on site 7 am Nyra 618-744-1831 Need real ID to enter 8/28 LVM for Nyra to sched…"
type textarea "x"
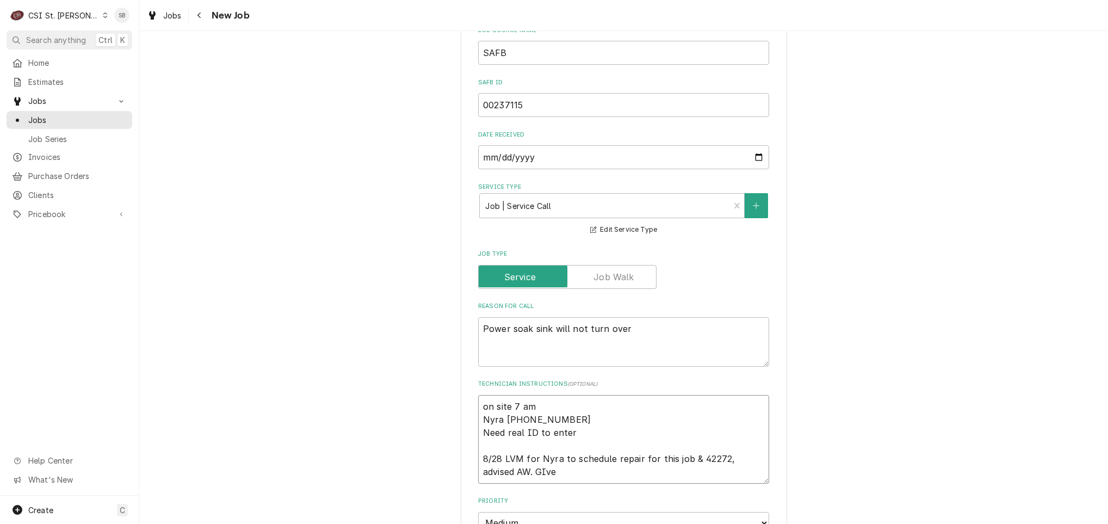
type textarea "on site 7 am Nyra 618-744-1831 Need real ID to enter 8/28 LVM for Nyra to sched…"
type textarea "x"
type textarea "on site 7 am Nyra 618-744-1831 Need real ID to enter 8/28 LVM for Nyra to sched…"
type textarea "x"
type textarea "on site 7 am Nyra 618-744-1831 Need real ID to enter 8/28 LVM for Nyra to sched…"
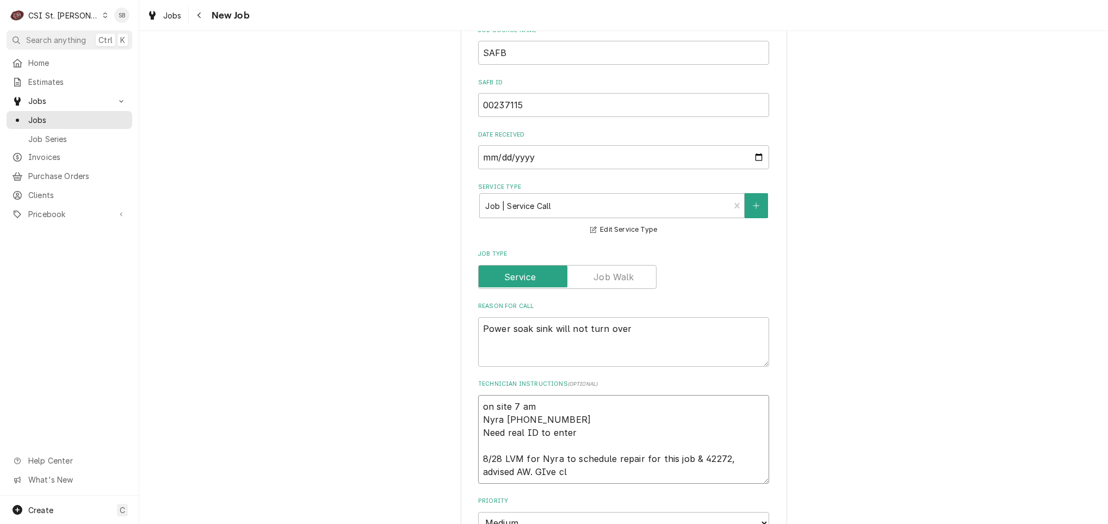
type textarea "x"
type textarea "on site 7 am Nyra 618-744-1831 Need real ID to enter 8/28 LVM for Nyra to sched…"
drag, startPoint x: 694, startPoint y: 472, endPoint x: 434, endPoint y: 459, distance: 260.5
click at [434, 459] on div "Use the fields below to edit this job: Client Details Client Scott AFB - Bldg #…" at bounding box center [623, 340] width 969 height 1412
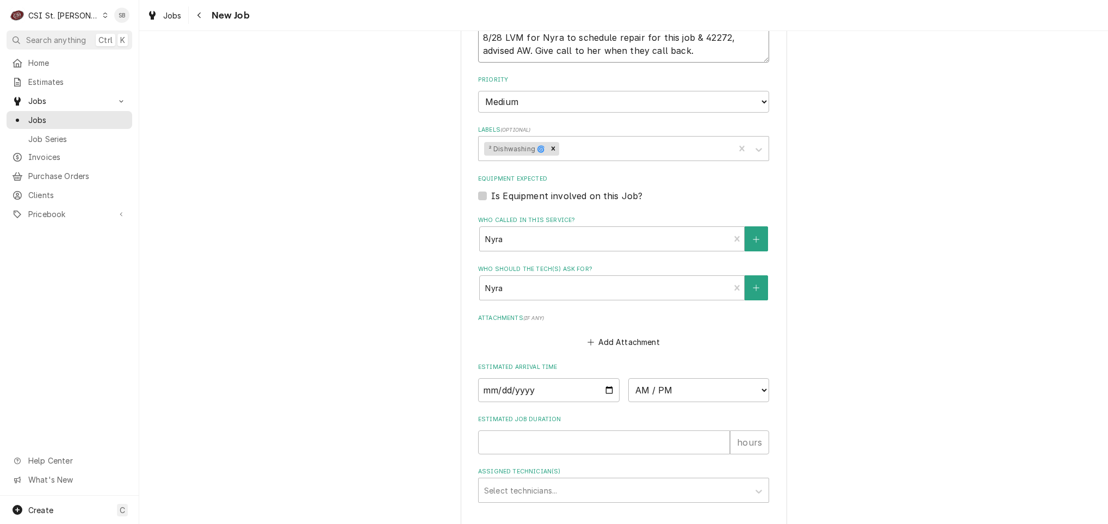
scroll to position [689, 0]
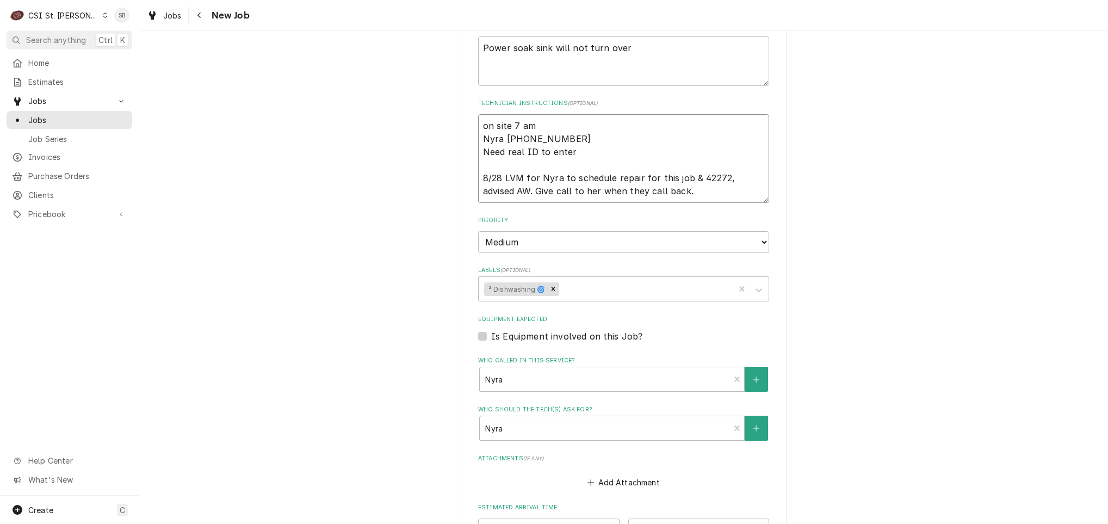
click at [596, 193] on textarea "on site 7 am Nyra 618-744-1831 Need real ID to enter 8/28 LVM for Nyra to sched…" at bounding box center [623, 158] width 291 height 89
drag, startPoint x: 680, startPoint y: 201, endPoint x: 500, endPoint y: 178, distance: 181.0
click at [500, 178] on textarea "on site 7 am Nyra 618-744-1831 Need real ID to enter 8/28 LVM for Nyra to sched…" at bounding box center [623, 158] width 291 height 89
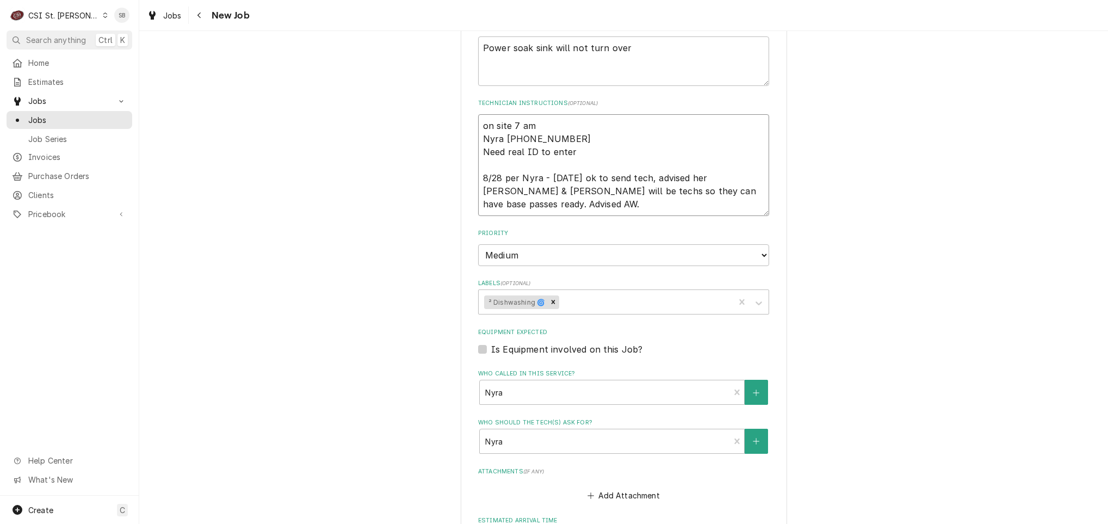
click at [652, 176] on textarea "on site 7 am Nyra 618-744-1831 Need real ID to enter 8/28 per Nyra - tomorrow o…" at bounding box center [623, 165] width 291 height 102
drag, startPoint x: 619, startPoint y: 207, endPoint x: 447, endPoint y: 176, distance: 174.2
click at [447, 176] on div "Use the fields below to edit this job: Client Details Client Scott AFB - Bldg #…" at bounding box center [623, 66] width 969 height 1425
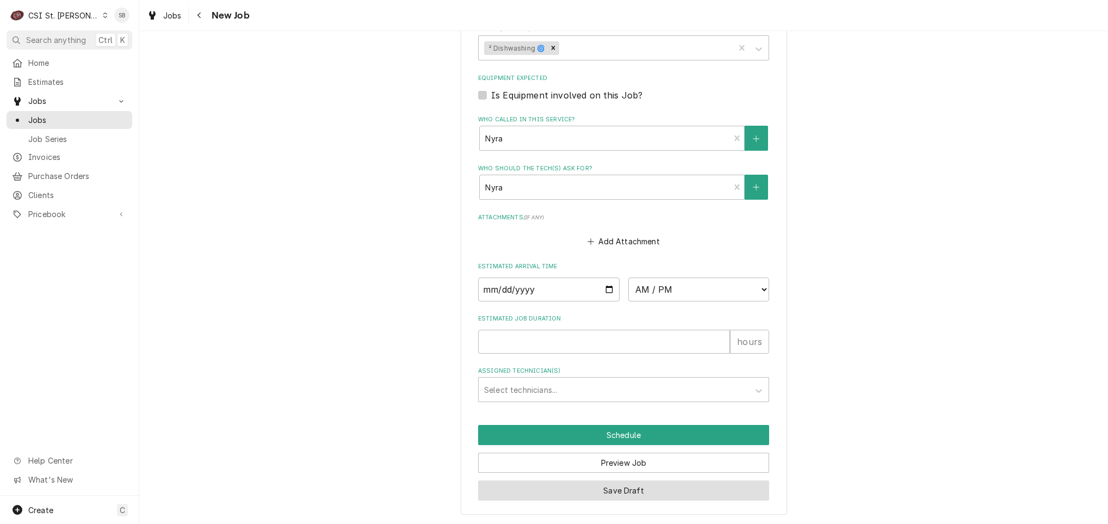
click at [569, 492] on button "Save Draft" at bounding box center [623, 490] width 291 height 20
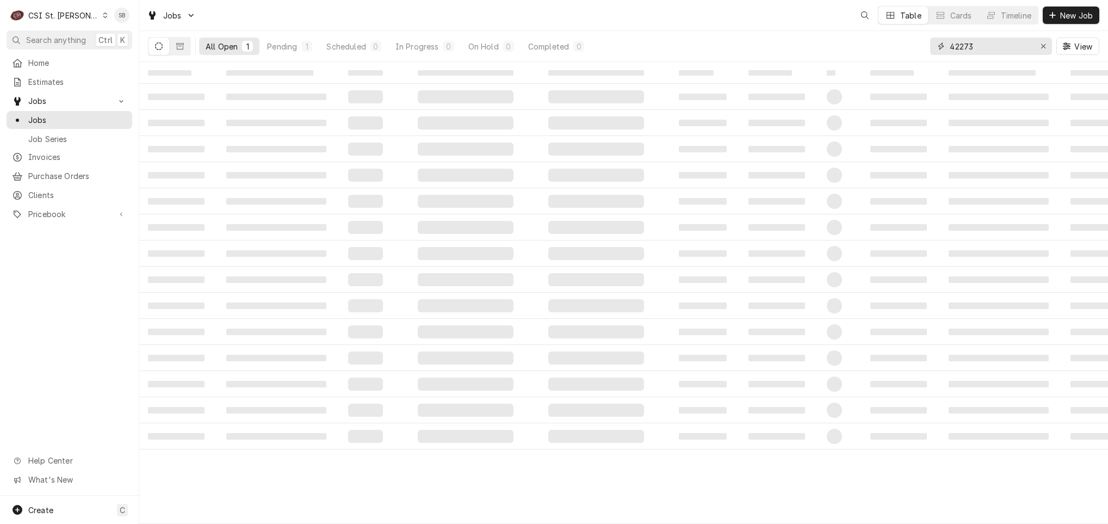
click at [1005, 46] on input "42273" at bounding box center [991, 46] width 82 height 17
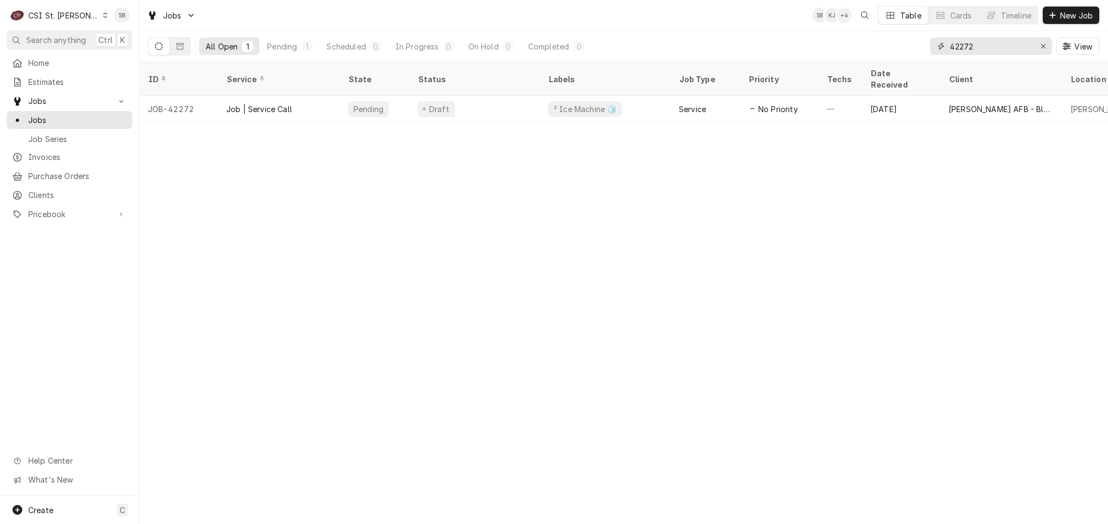
type input "42272"
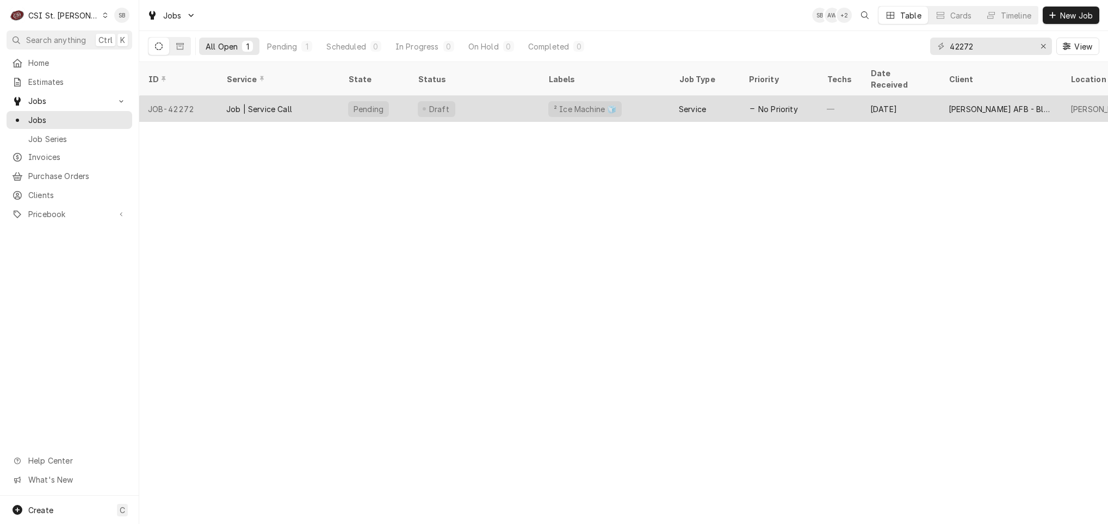
click at [272, 107] on tr "JOB-42272 Job | Service Call Pending Draft ² Ice Machine 🧊 Service No Priority …" at bounding box center [1020, 109] width 1763 height 26
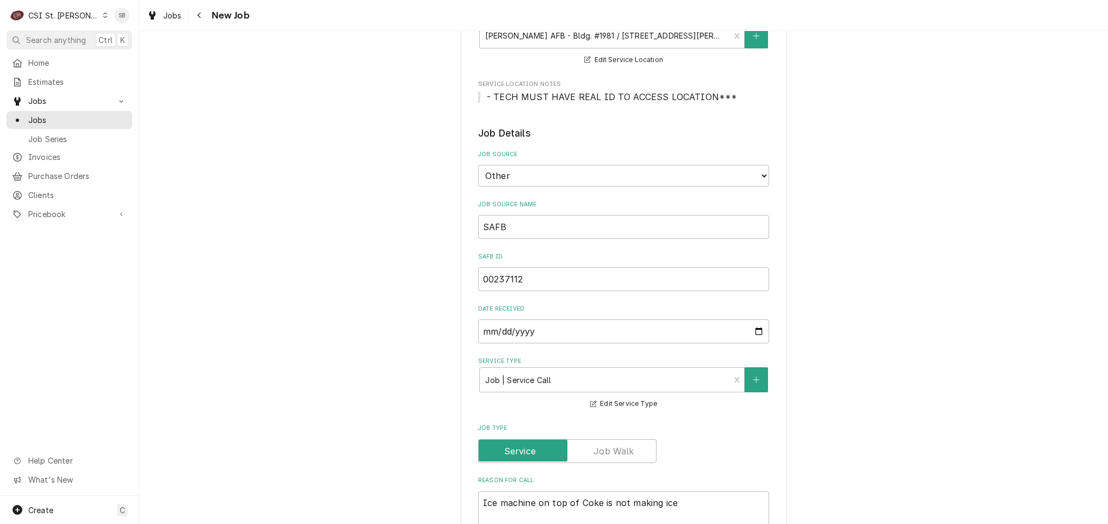
scroll to position [490, 0]
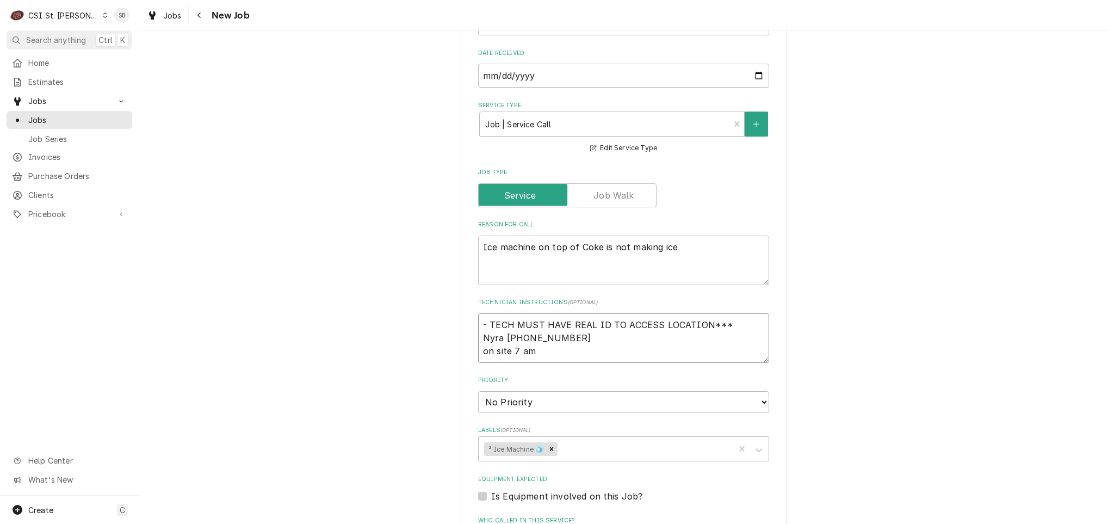
click at [588, 356] on textarea "- TECH MUST HAVE REAL ID TO ACCESS LOCATION*** Nyra 618-744-1831 on site 7 am" at bounding box center [623, 338] width 291 height 50
type textarea "x"
type textarea "- TECH MUST HAVE REAL ID TO ACCESS LOCATION*** Nyra 618-744-1831 on site 7 am"
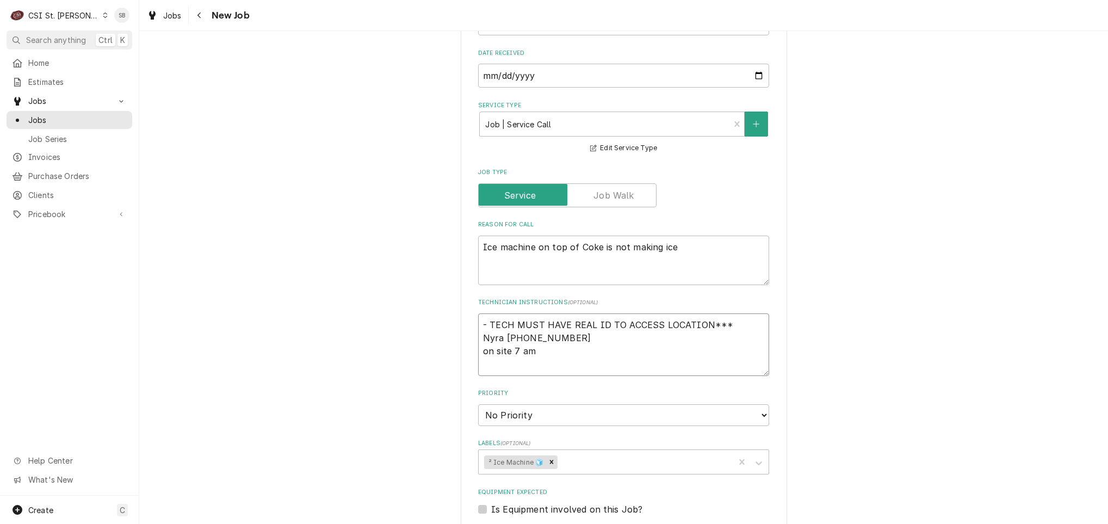
type textarea "x"
type textarea "- TECH MUST HAVE REAL ID TO ACCESS LOCATION*** Nyra 618-744-1831 on site 7 am"
paste textarea "8/28 per Nyra - tomorrow ok to send tech for this job & 42272, advised her Cour…"
type textarea "x"
type textarea "- TECH MUST HAVE REAL ID TO ACCESS LOCATION*** Nyra 618-744-1831 on site 7 am 8…"
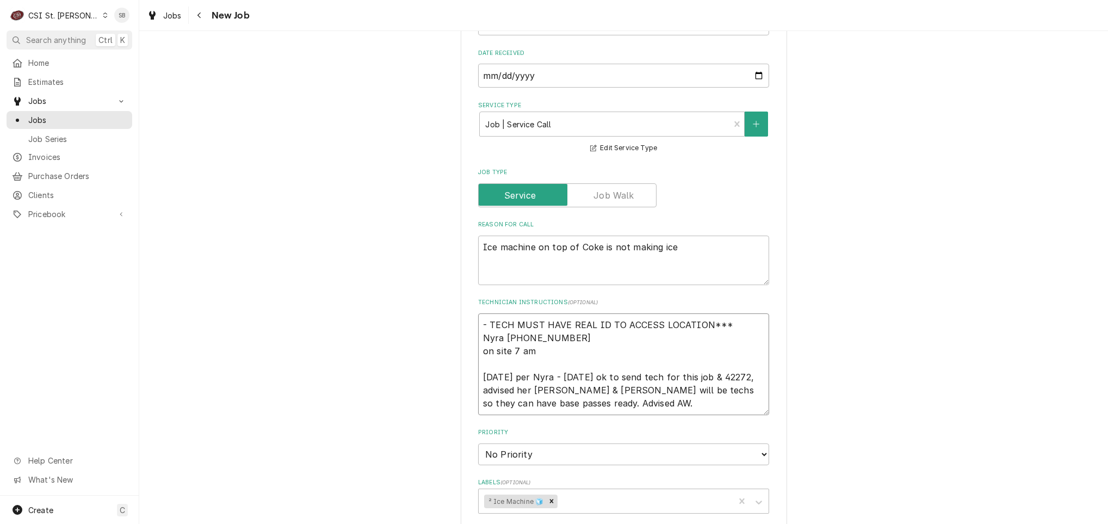
click at [735, 374] on textarea "- TECH MUST HAVE REAL ID TO ACCESS LOCATION*** Nyra 618-744-1831 on site 7 am 8…" at bounding box center [623, 364] width 291 height 102
type textarea "x"
type textarea "- TECH MUST HAVE REAL ID TO ACCESS LOCATION*** Nyra 618-744-1831 on site 7 am 8…"
type textarea "x"
type textarea "- TECH MUST HAVE REAL ID TO ACCESS LOCATION*** Nyra 618-744-1831 on site 7 am 8…"
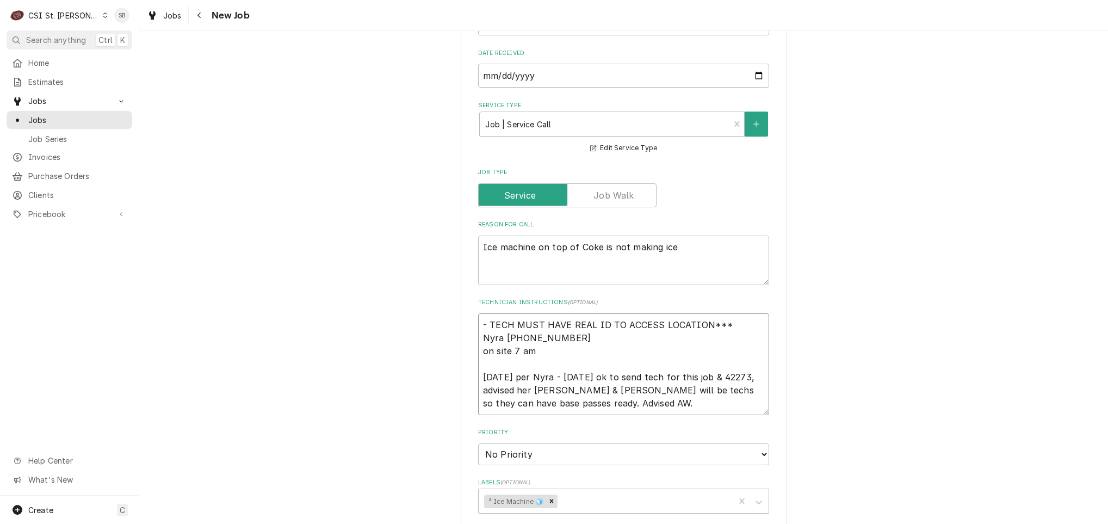
type textarea "x"
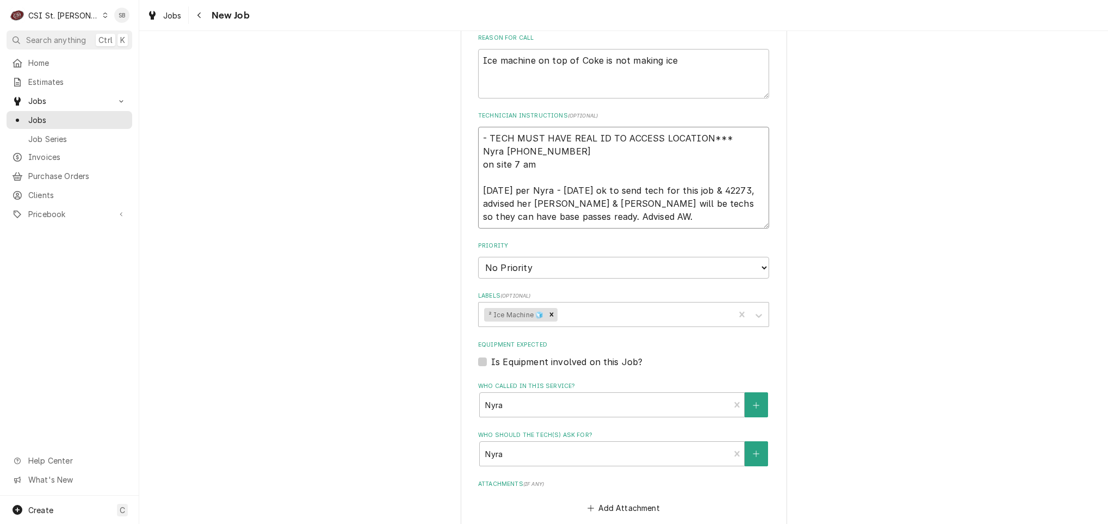
scroll to position [947, 0]
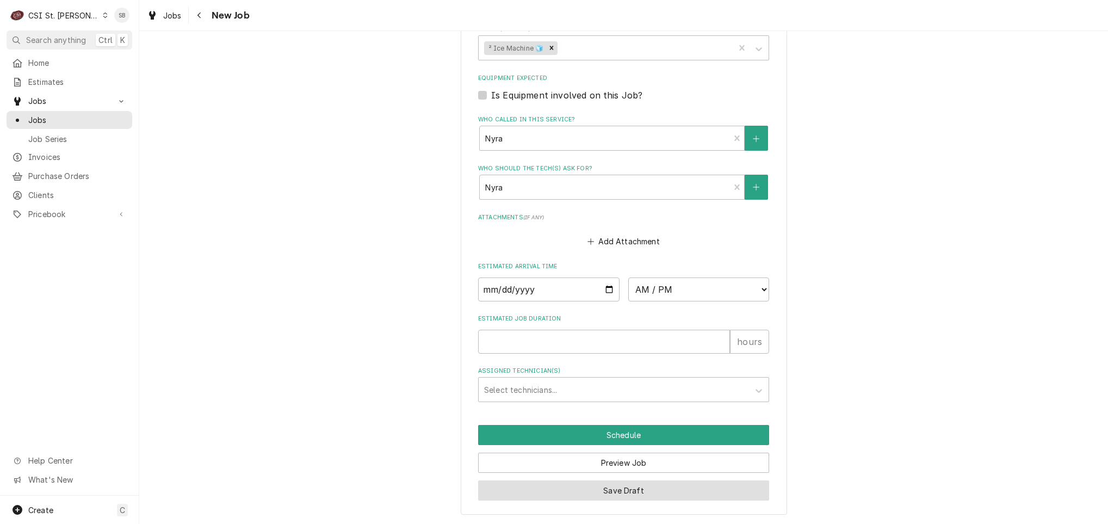
type textarea "- TECH MUST HAVE REAL ID TO ACCESS LOCATION*** Nyra 618-744-1831 on site 7 am 8…"
click at [637, 497] on button "Save Draft" at bounding box center [623, 490] width 291 height 20
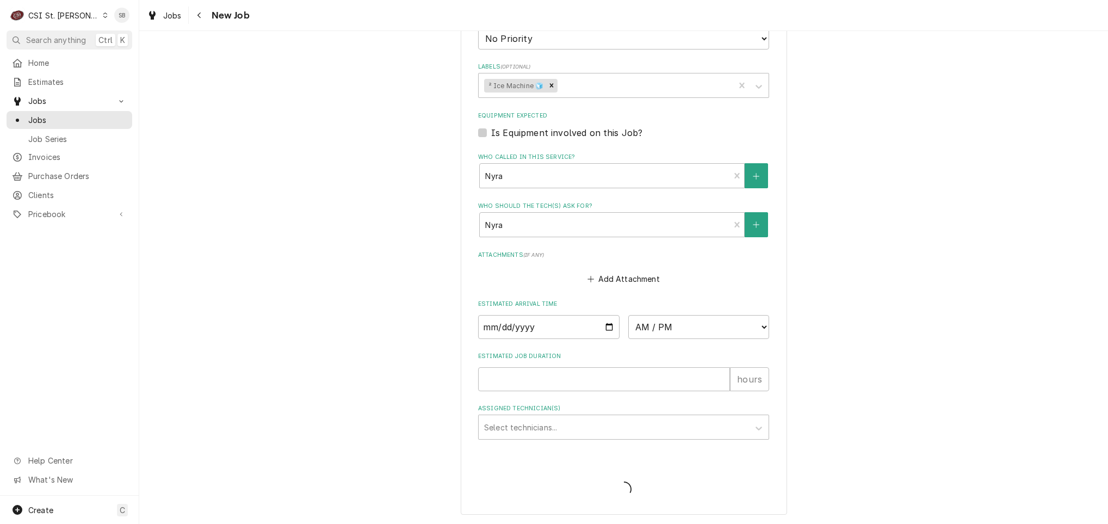
type textarea "x"
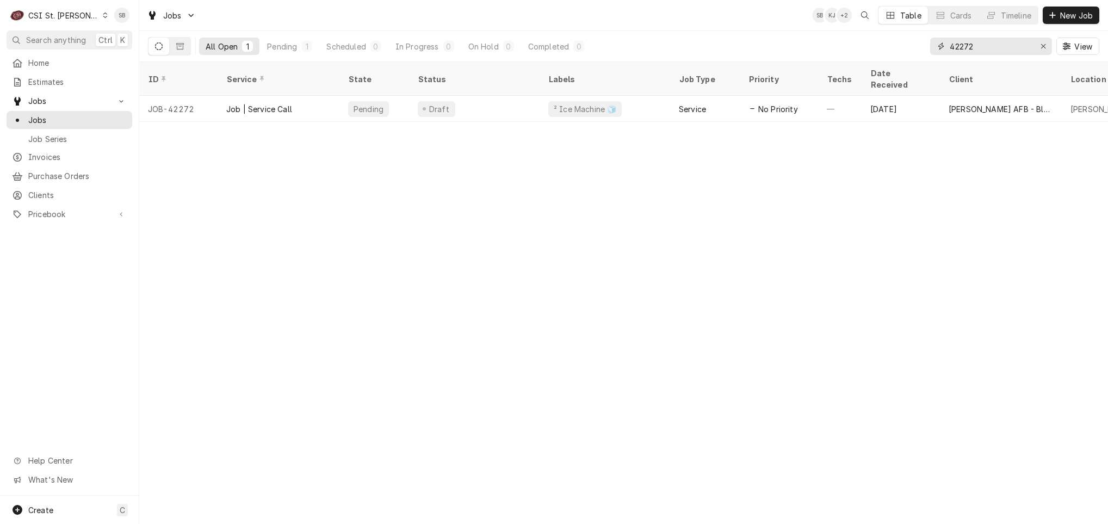
click at [1003, 46] on input "42272" at bounding box center [991, 46] width 82 height 17
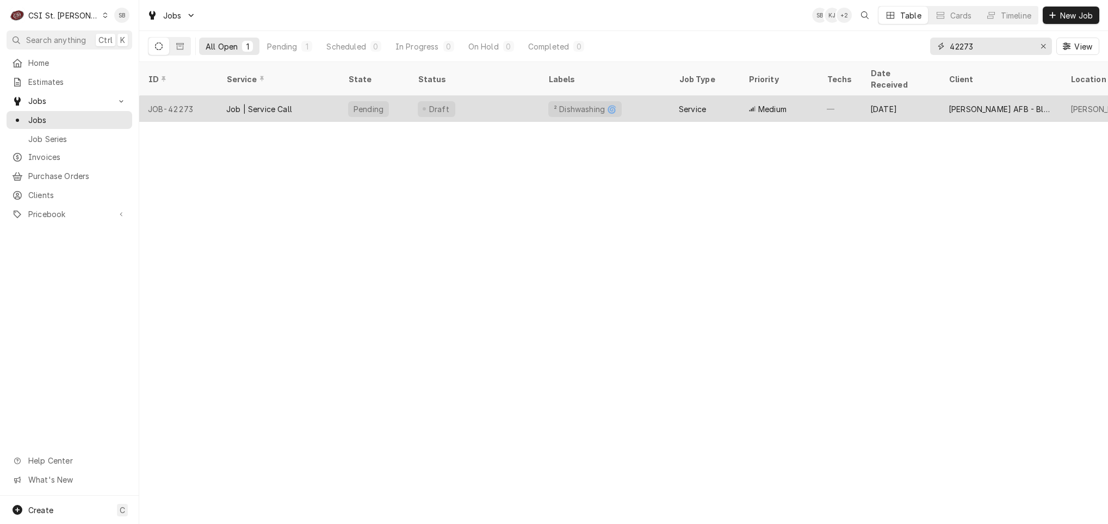
type input "42273"
click at [265, 103] on div "Job | Service Call" at bounding box center [259, 108] width 66 height 11
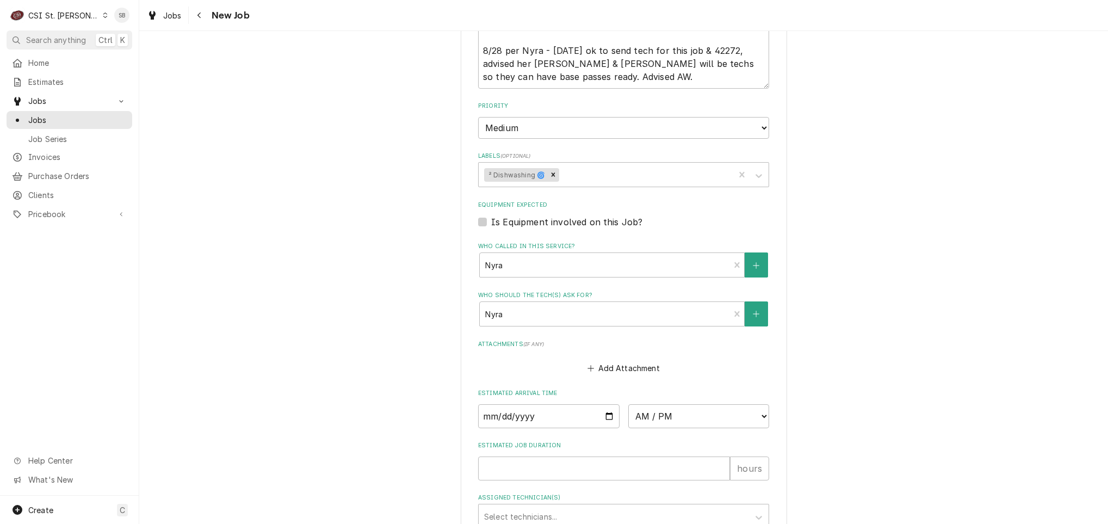
scroll to position [620, 0]
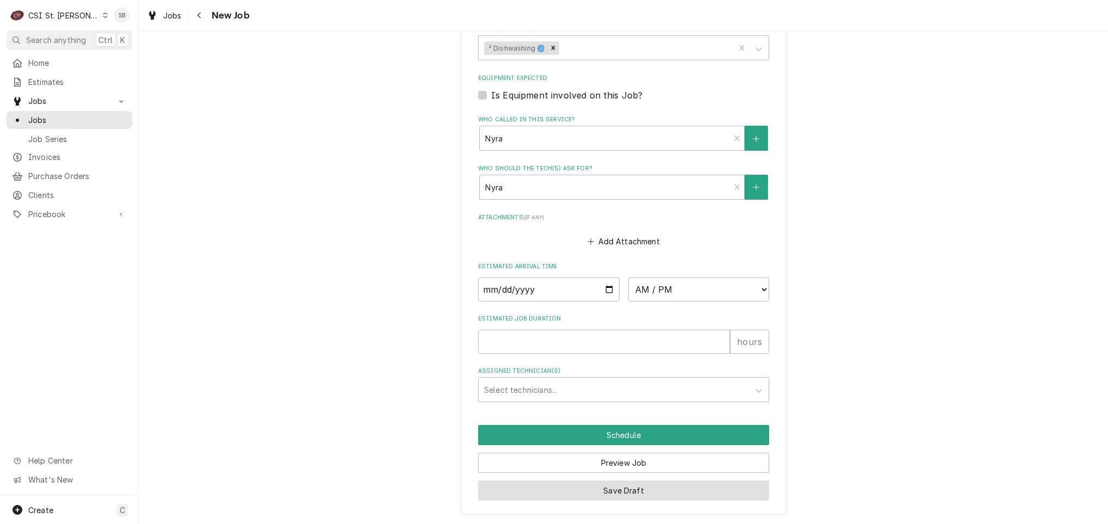
click at [615, 490] on button "Save Draft" at bounding box center [623, 490] width 291 height 20
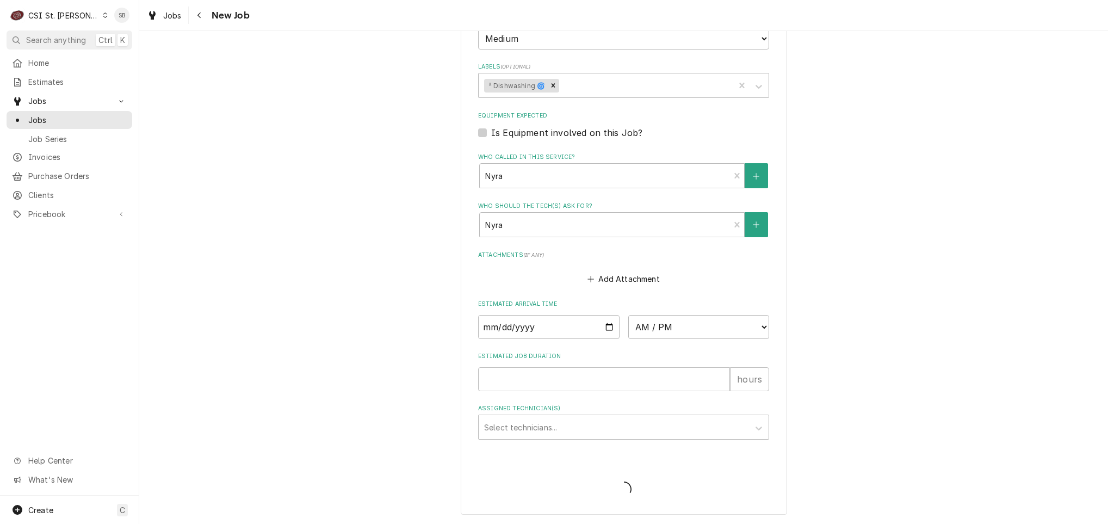
scroll to position [908, 0]
type textarea "x"
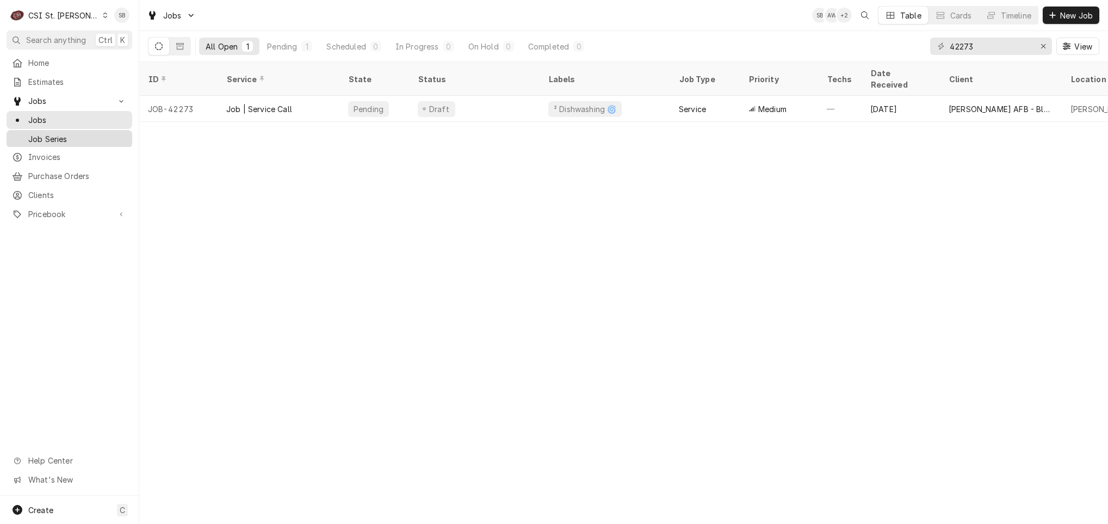
drag, startPoint x: 66, startPoint y: 147, endPoint x: 78, endPoint y: 139, distance: 14.9
click at [66, 150] on div "Invoices" at bounding box center [69, 157] width 121 height 14
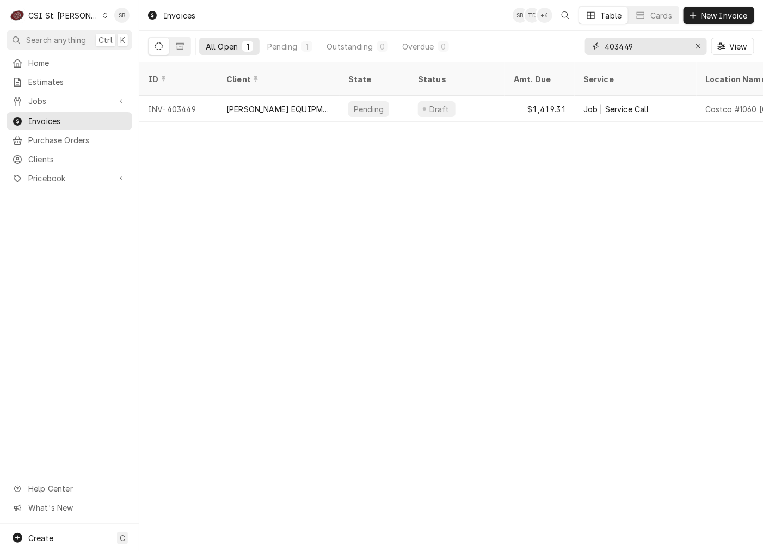
click at [624, 48] on input "403449" at bounding box center [646, 46] width 82 height 17
click at [624, 49] on input "403449" at bounding box center [646, 46] width 82 height 17
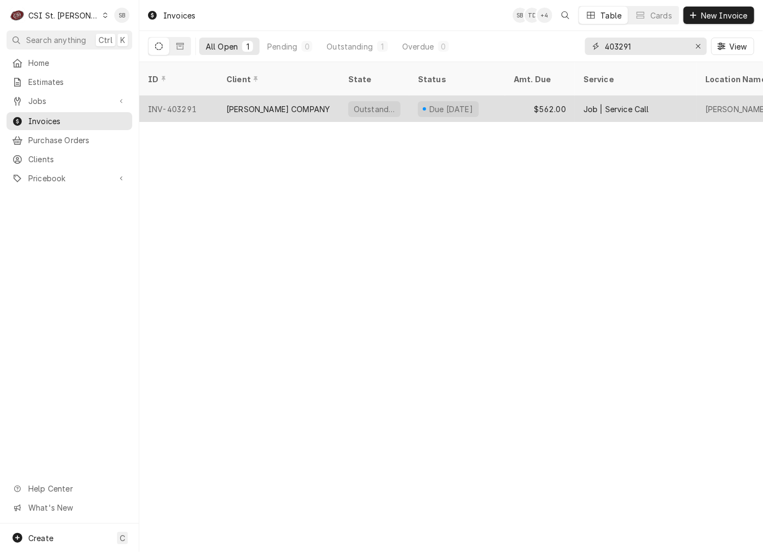
type input "403291"
click at [252, 106] on div "GROEN COMPANY" at bounding box center [279, 109] width 122 height 26
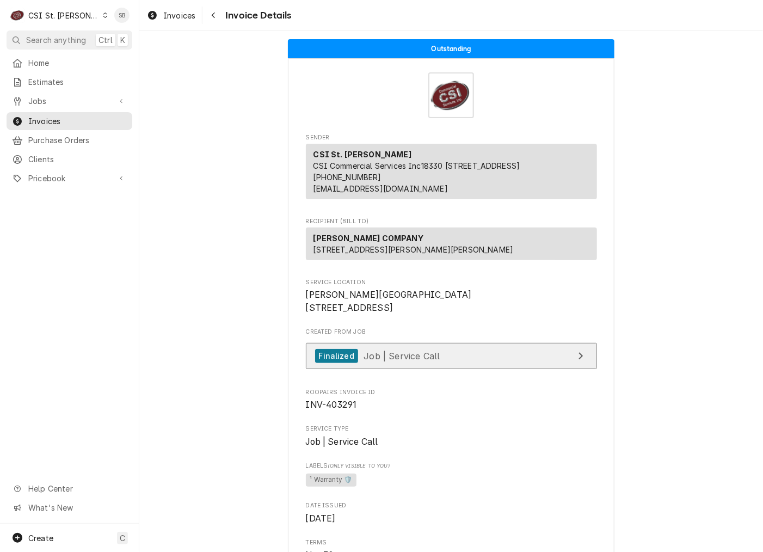
click at [396, 369] on link "Finalized Job | Service Call" at bounding box center [451, 356] width 291 height 27
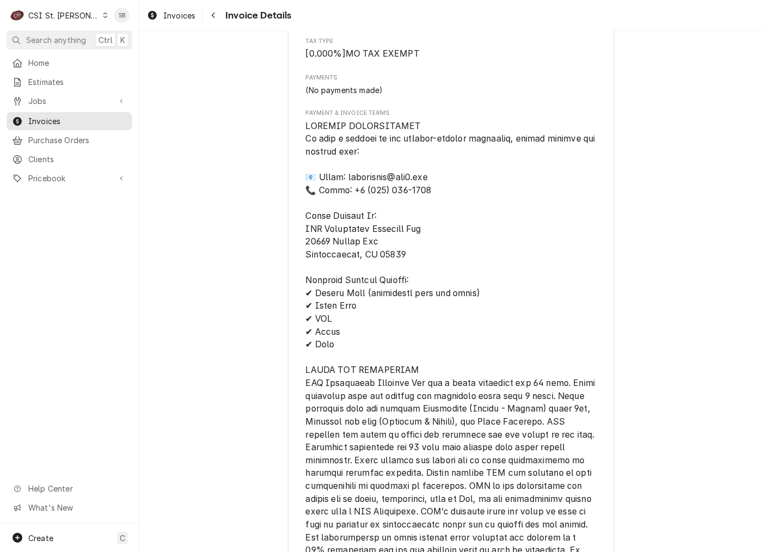
scroll to position [1944, 0]
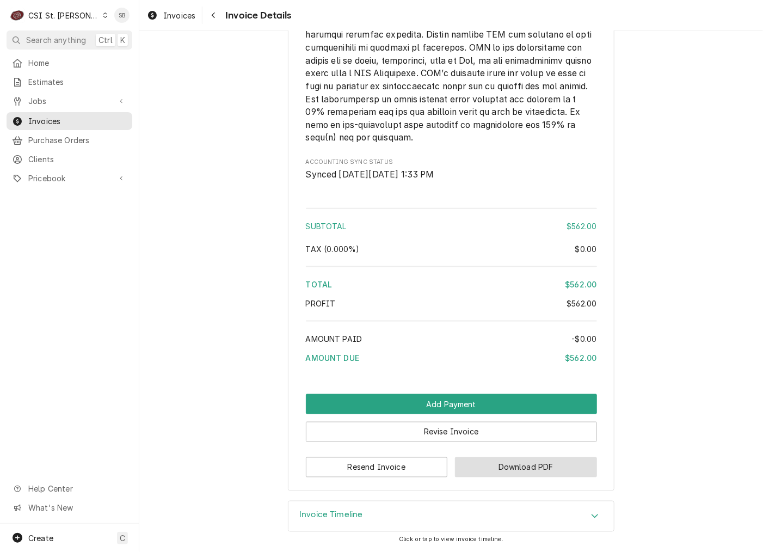
click at [490, 475] on button "Download PDF" at bounding box center [526, 467] width 142 height 20
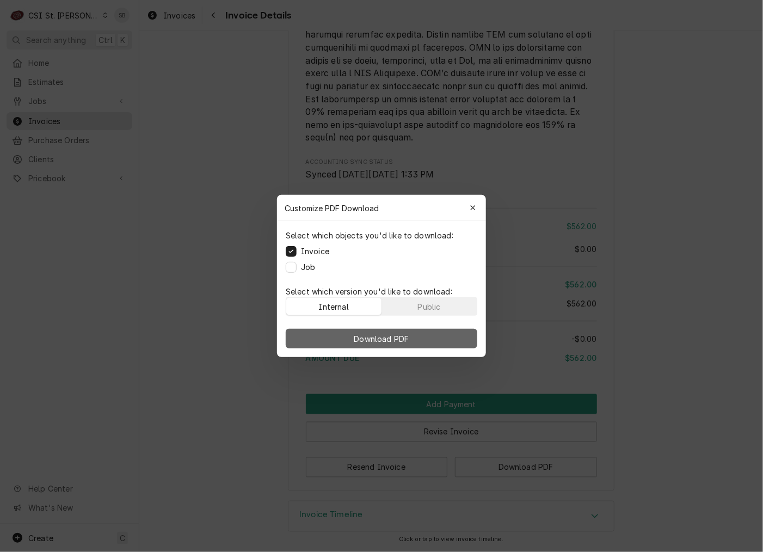
click at [372, 337] on span "Download PDF" at bounding box center [381, 338] width 59 height 11
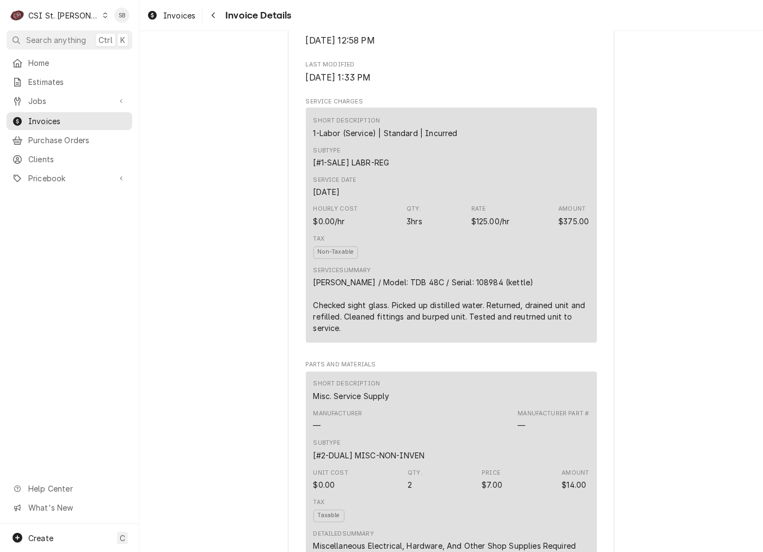
scroll to position [571, 0]
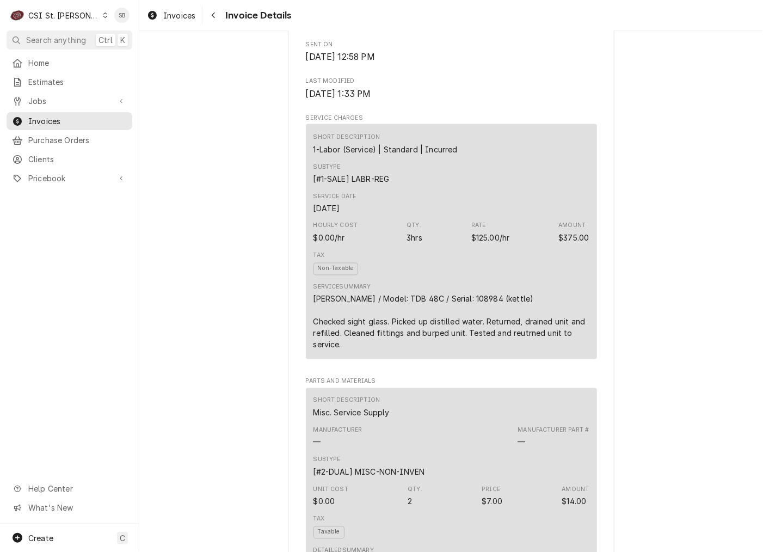
drag, startPoint x: 595, startPoint y: 424, endPoint x: 521, endPoint y: 393, distance: 80.2
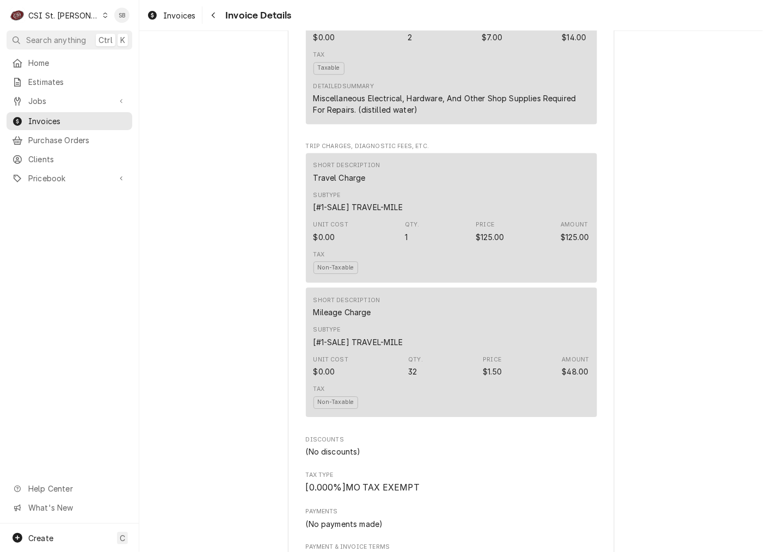
scroll to position [898, 0]
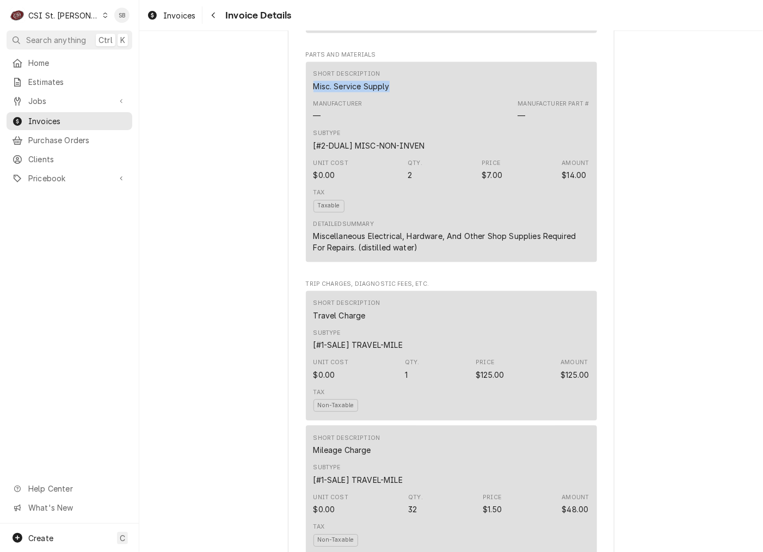
drag, startPoint x: 387, startPoint y: 120, endPoint x: 289, endPoint y: 121, distance: 98.5
click at [289, 121] on div "Sender CSI St. Louis CSI Commercial Services Inc18330 Edison Ave Chesterfield, …" at bounding box center [451, 330] width 326 height 2340
copy div "Misc. Service Supply"
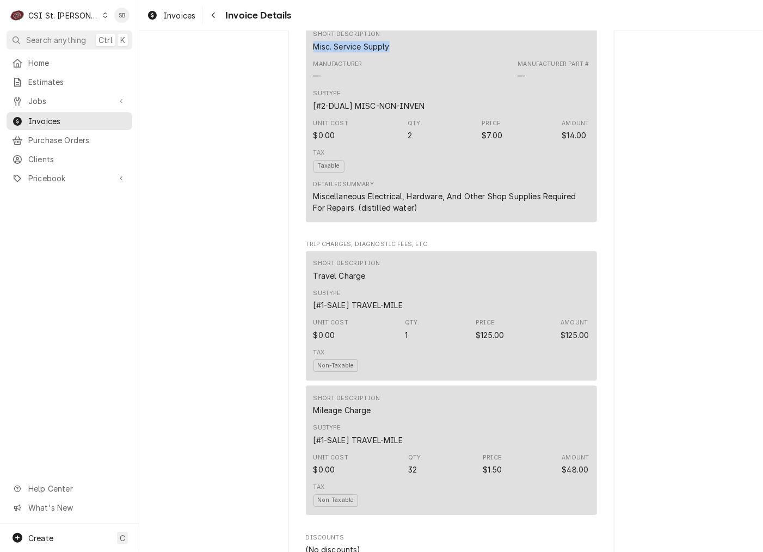
scroll to position [735, 0]
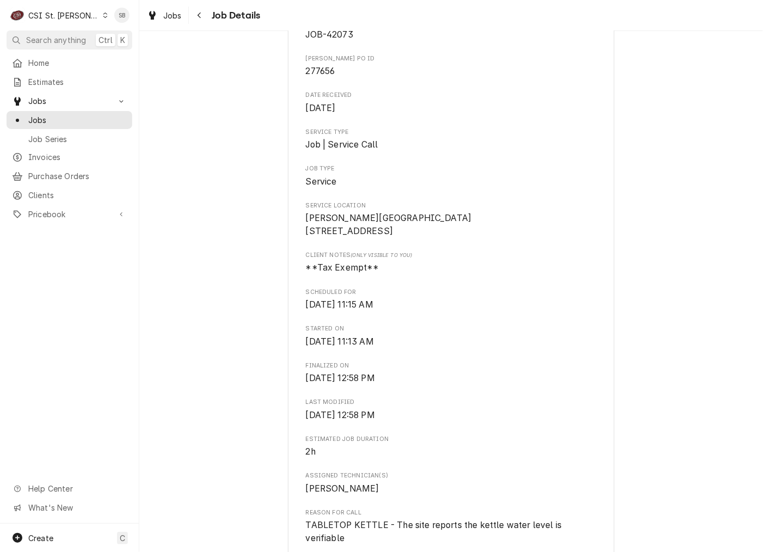
scroll to position [326, 0]
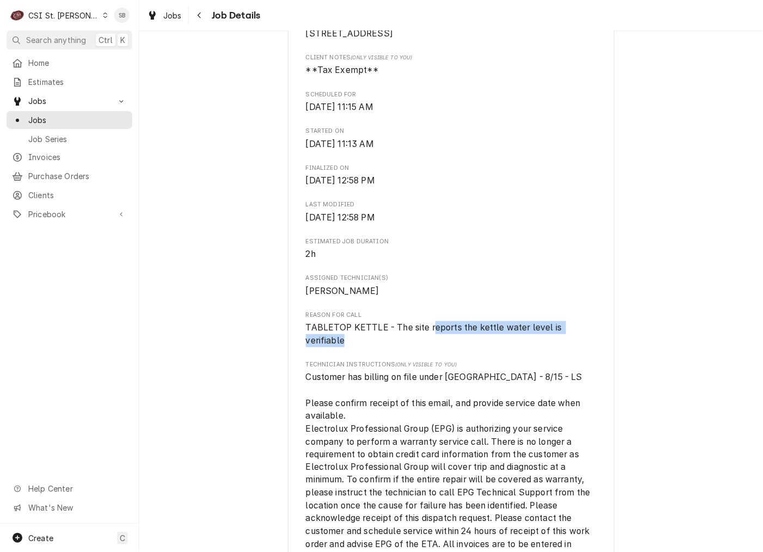
drag, startPoint x: 427, startPoint y: 341, endPoint x: 436, endPoint y: 356, distance: 17.8
click at [436, 347] on span "TABLETOP KETTLE - The site reports the kettle water level is verifiable" at bounding box center [451, 334] width 291 height 26
copy span "eports the kettle water level is verifiable"
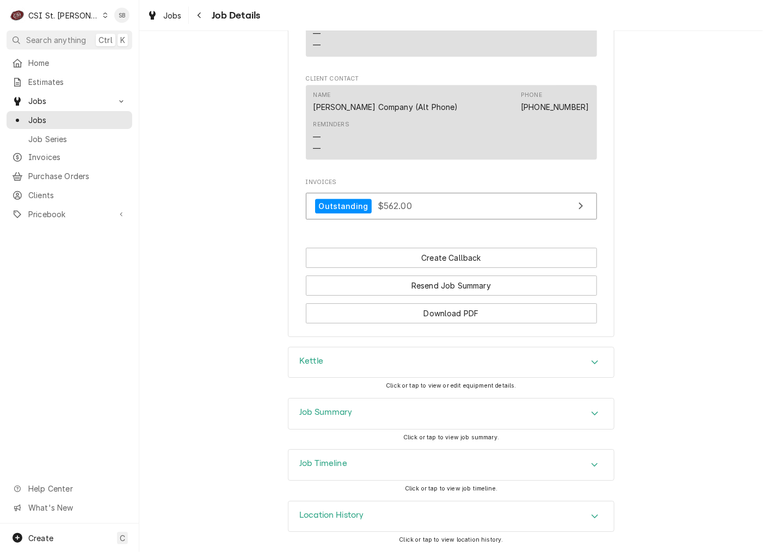
scroll to position [1163, 0]
click at [377, 408] on div "Job Summary" at bounding box center [450, 413] width 325 height 30
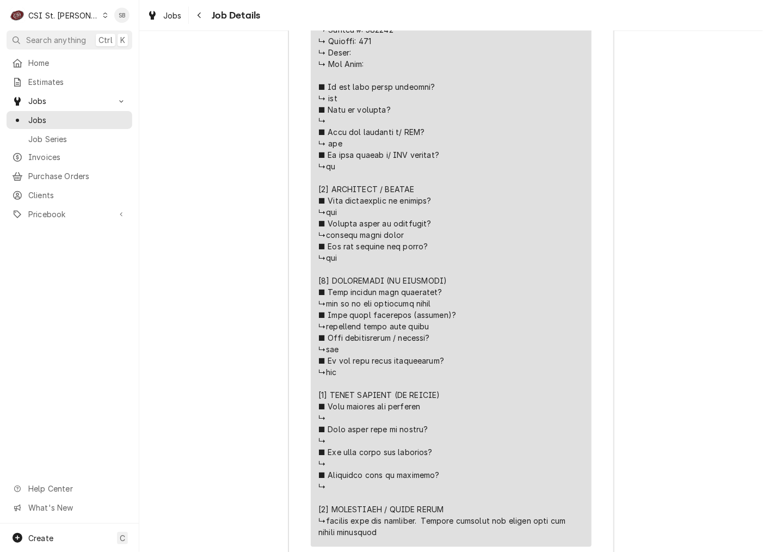
scroll to position [2612, 0]
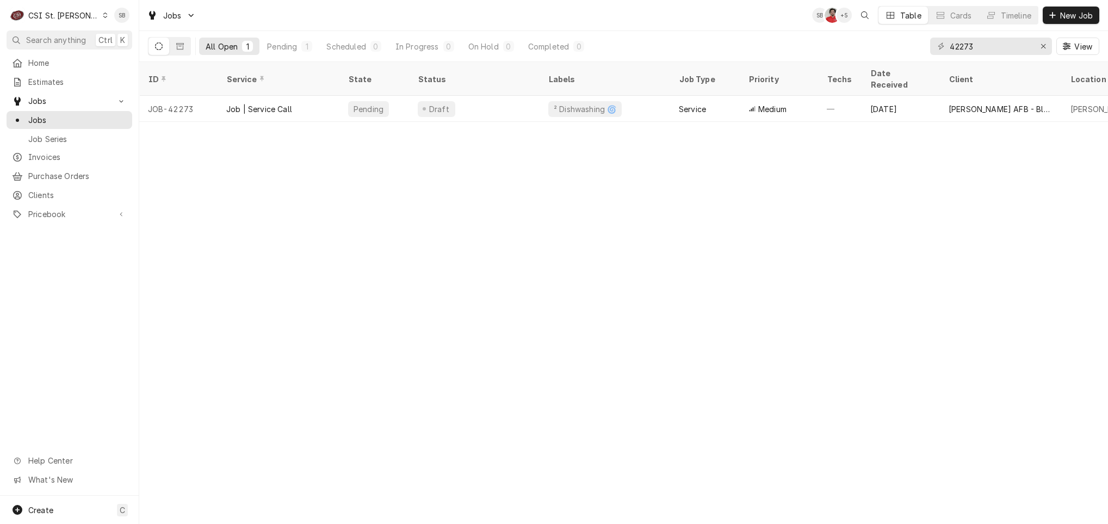
drag, startPoint x: 72, startPoint y: 10, endPoint x: 75, endPoint y: 32, distance: 22.0
click at [72, 10] on div "CSI St. Louis" at bounding box center [63, 15] width 71 height 11
click at [105, 22] on div "CSI [US_STATE][GEOGRAPHIC_DATA]" at bounding box center [168, 21] width 144 height 11
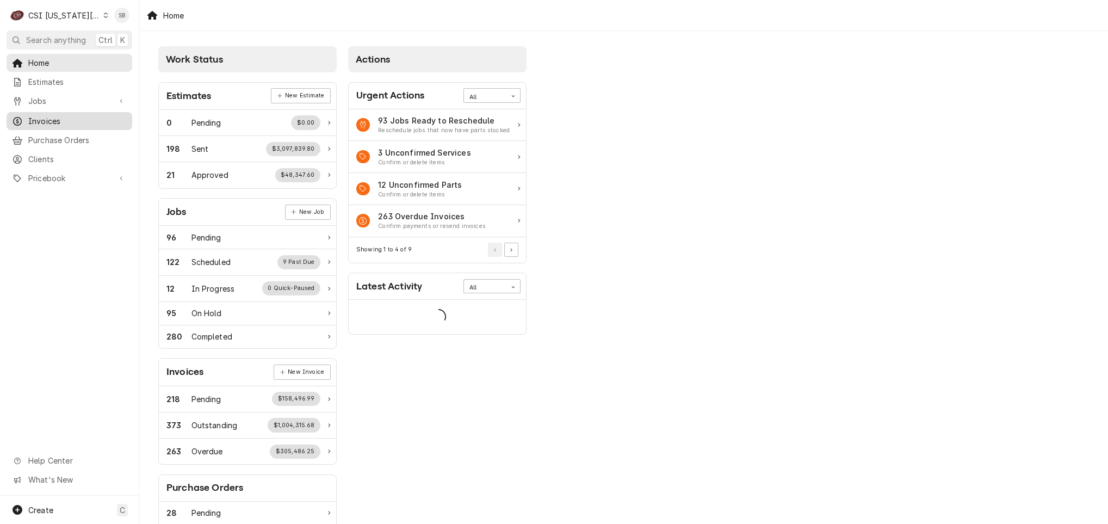
click at [39, 116] on span "Invoices" at bounding box center [77, 120] width 98 height 11
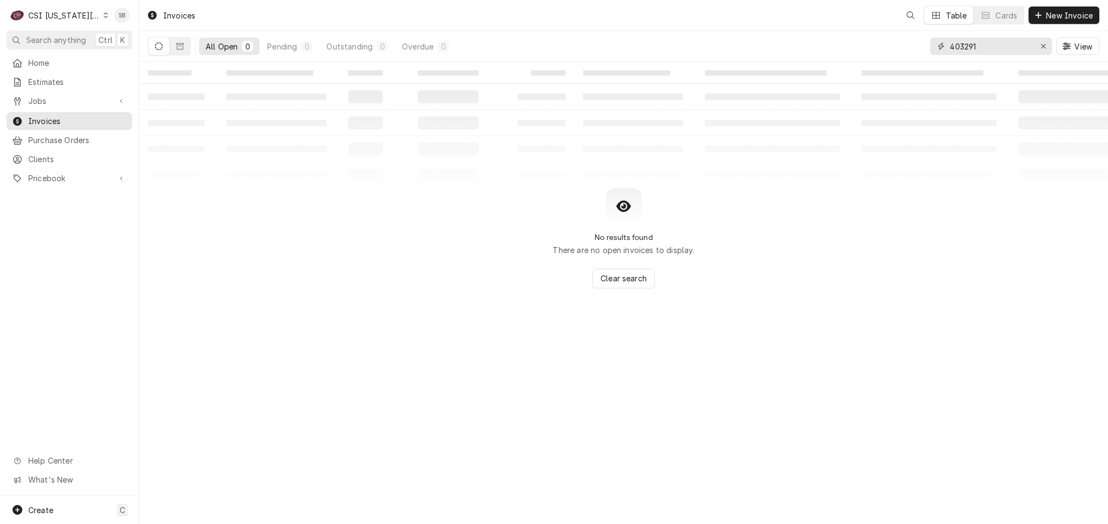
click at [965, 46] on input "403291" at bounding box center [991, 46] width 82 height 17
paste input "302650"
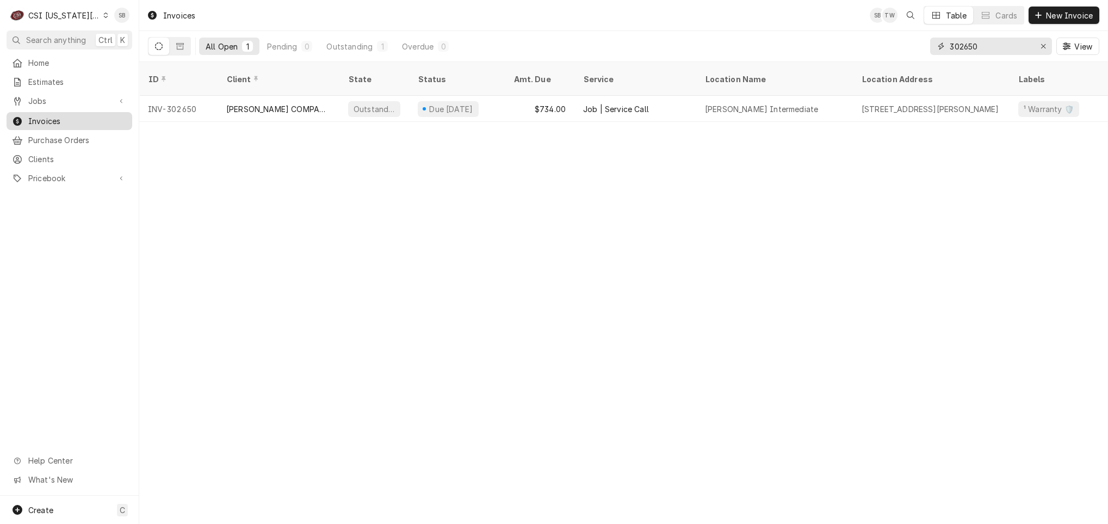
type input "302650"
click at [43, 115] on span "Invoices" at bounding box center [77, 120] width 98 height 11
click at [72, 10] on div "CSI [US_STATE][GEOGRAPHIC_DATA]" at bounding box center [64, 15] width 72 height 11
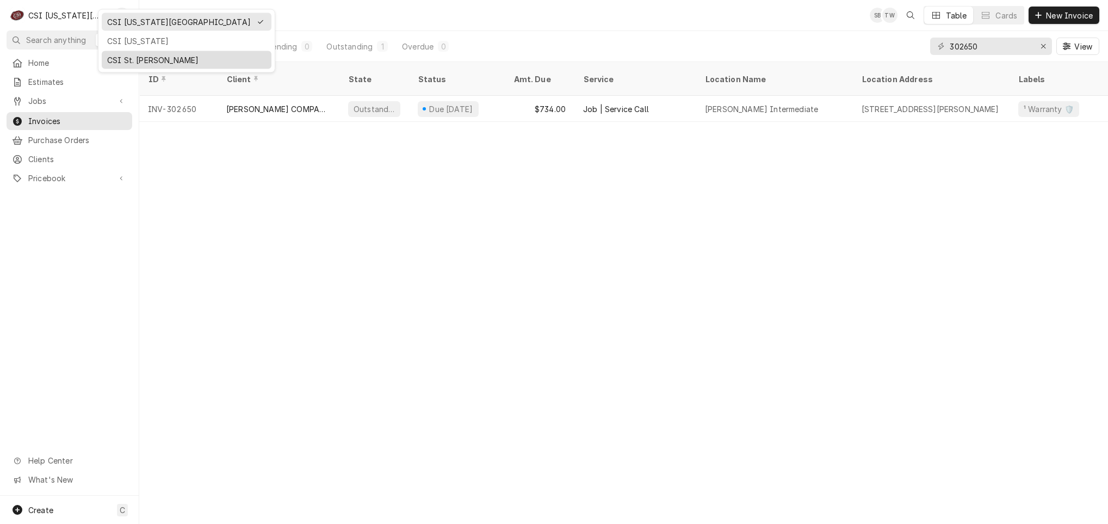
click at [140, 63] on div "CSI St. Louis" at bounding box center [186, 59] width 159 height 11
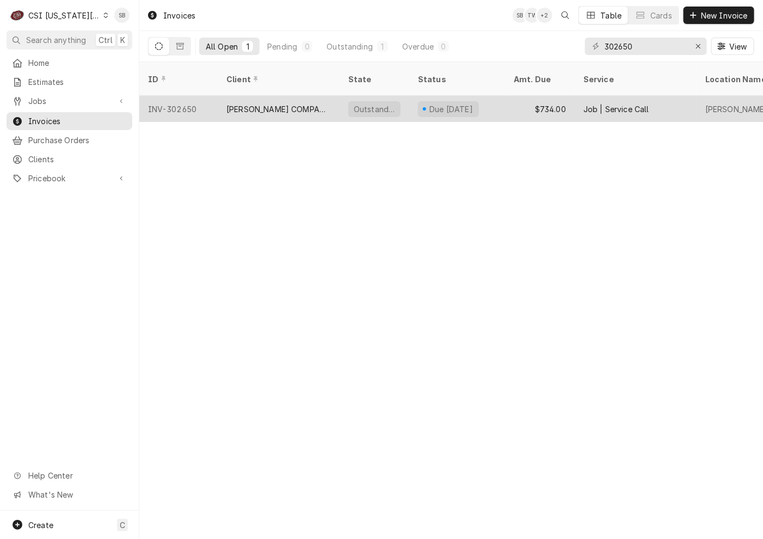
click at [276, 103] on div "[PERSON_NAME] COMPANY - KC" at bounding box center [278, 108] width 104 height 11
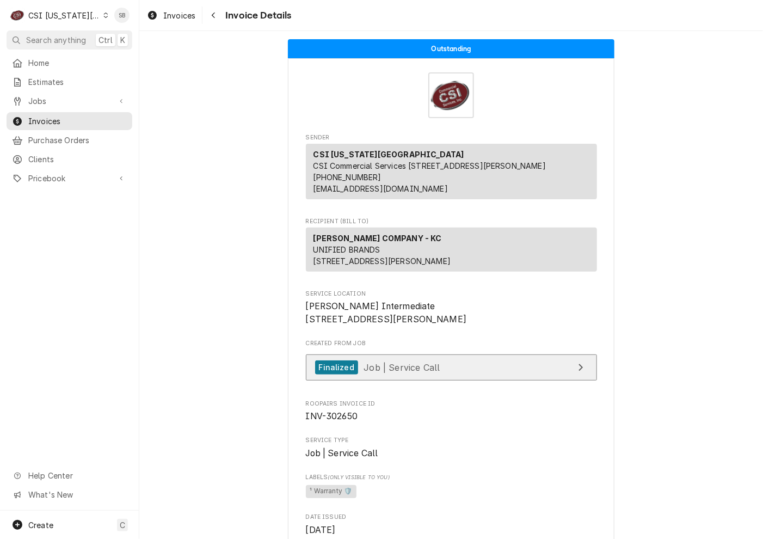
click at [421, 381] on link "Finalized Job | Service Call" at bounding box center [451, 367] width 291 height 27
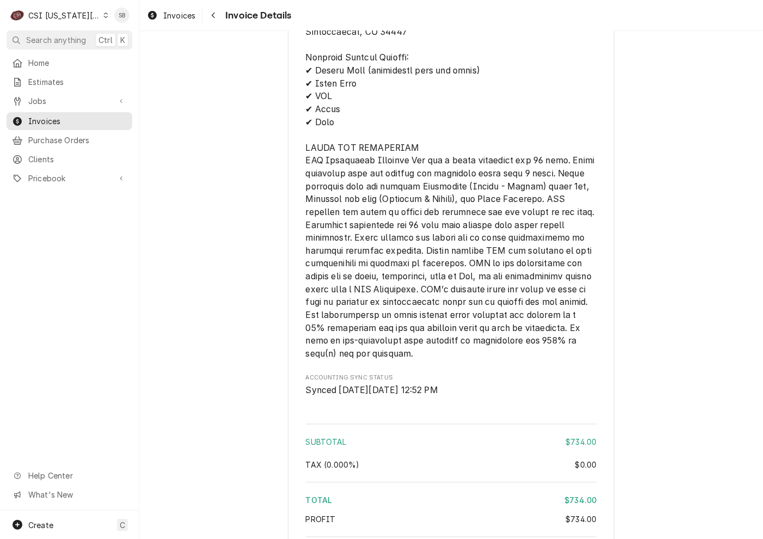
scroll to position [1858, 0]
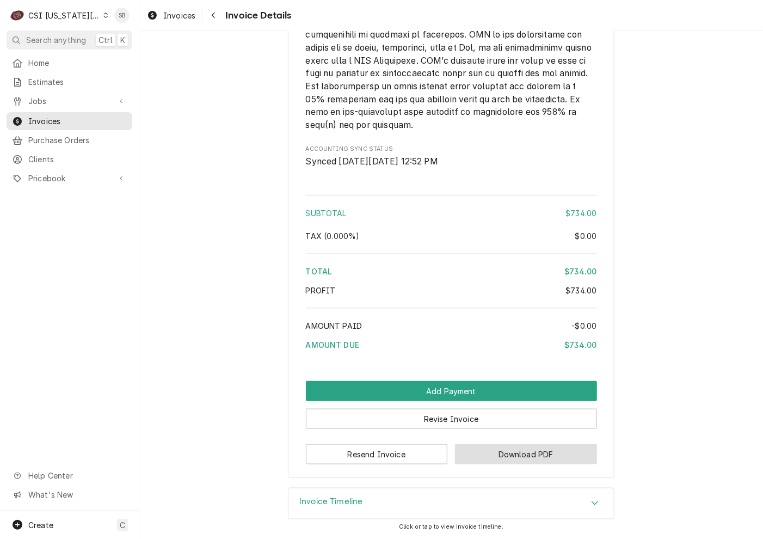
click at [498, 455] on button "Download PDF" at bounding box center [526, 454] width 142 height 20
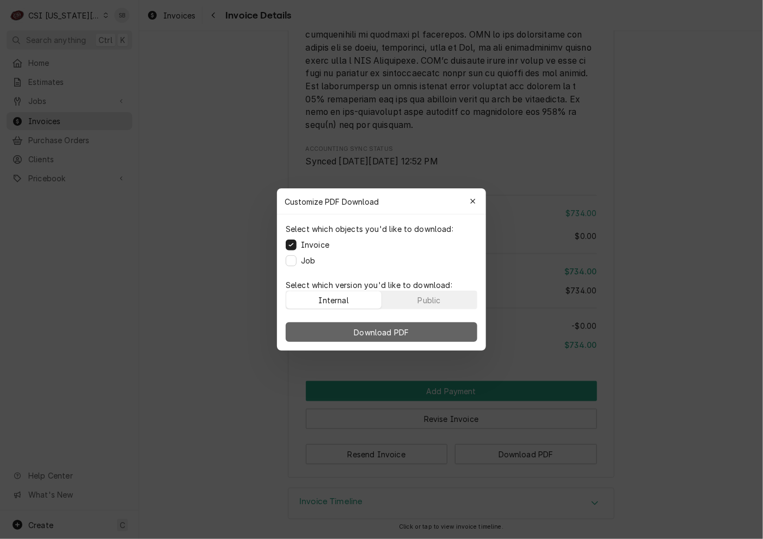
click at [381, 335] on span "Download PDF" at bounding box center [381, 331] width 59 height 11
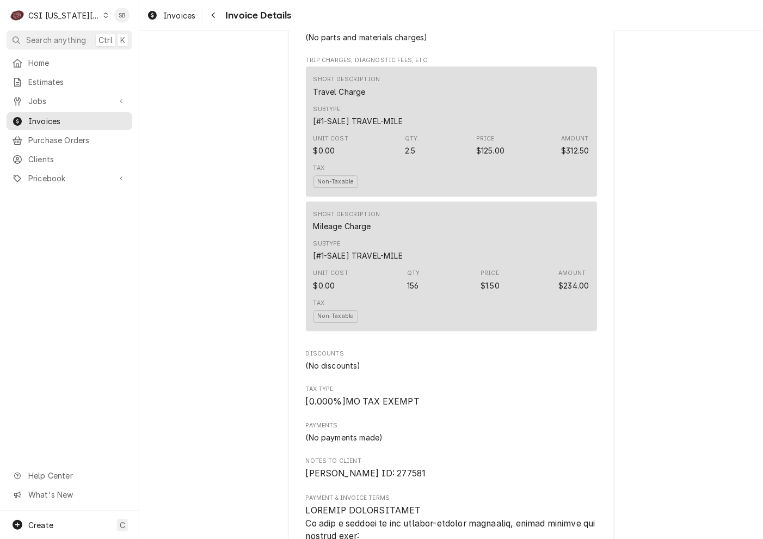
scroll to position [715, 0]
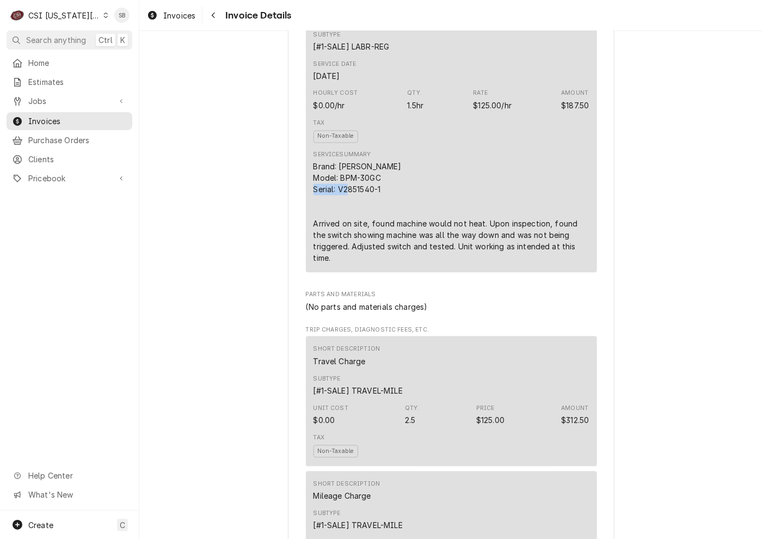
drag, startPoint x: 379, startPoint y: 227, endPoint x: 335, endPoint y: 231, distance: 44.2
click at [335, 231] on div "Brand: Groen Model: BPM-30GC Serial: V2851540-1 Arrived on site, found machine …" at bounding box center [451, 212] width 276 height 103
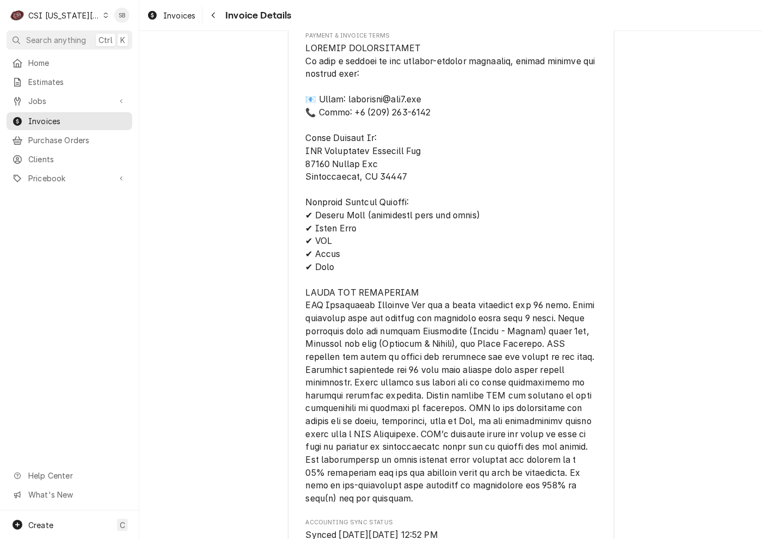
scroll to position [1450, 0]
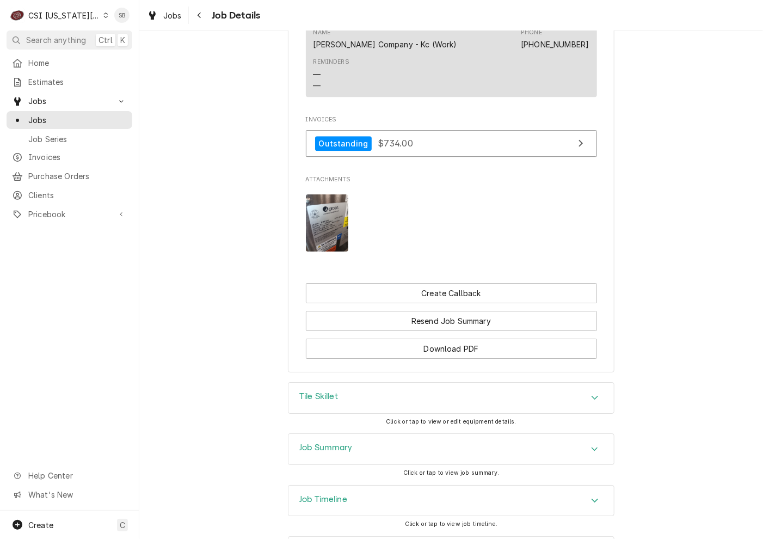
scroll to position [1277, 0]
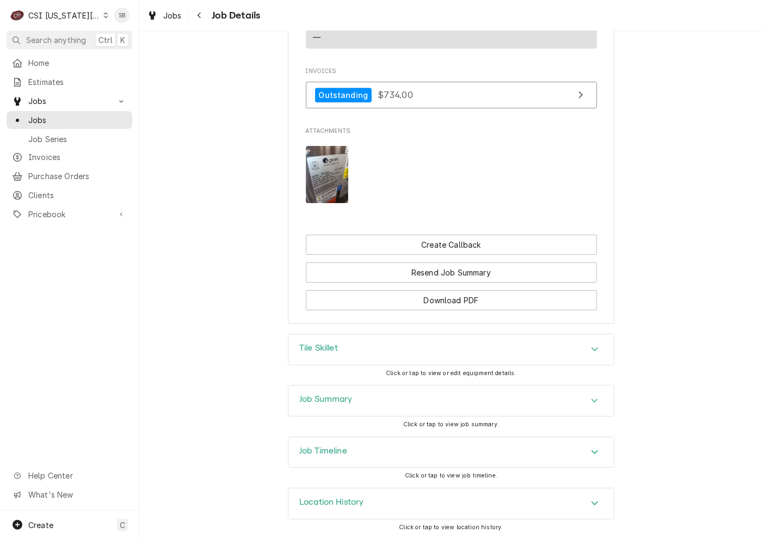
click at [412, 389] on div "Job Summary" at bounding box center [450, 400] width 325 height 30
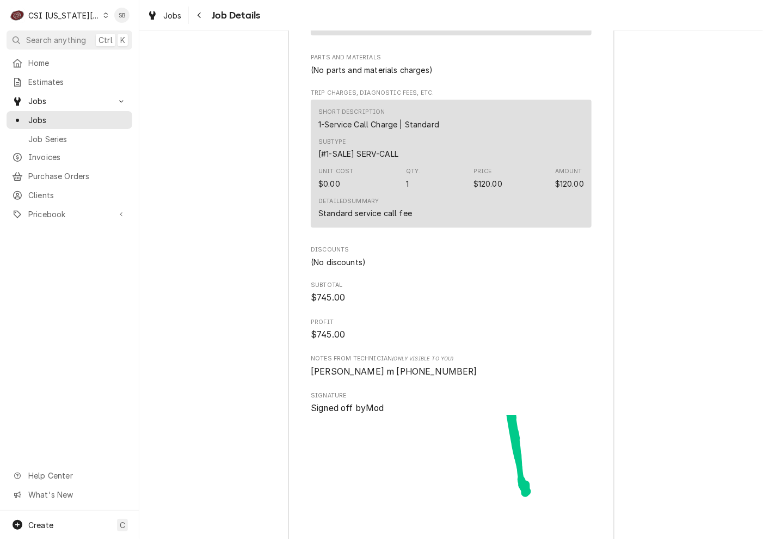
scroll to position [3287, 0]
